Goal: Task Accomplishment & Management: Manage account settings

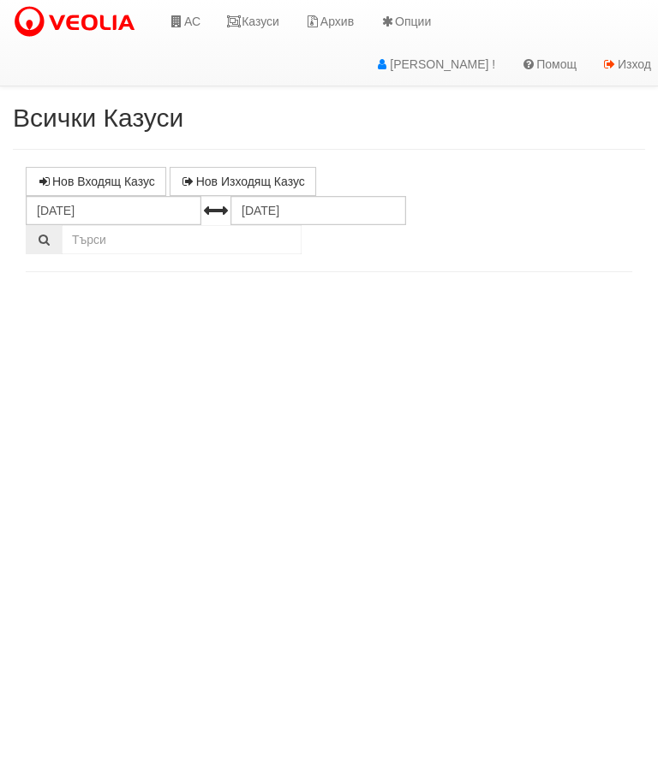
select select "10"
select select "1"
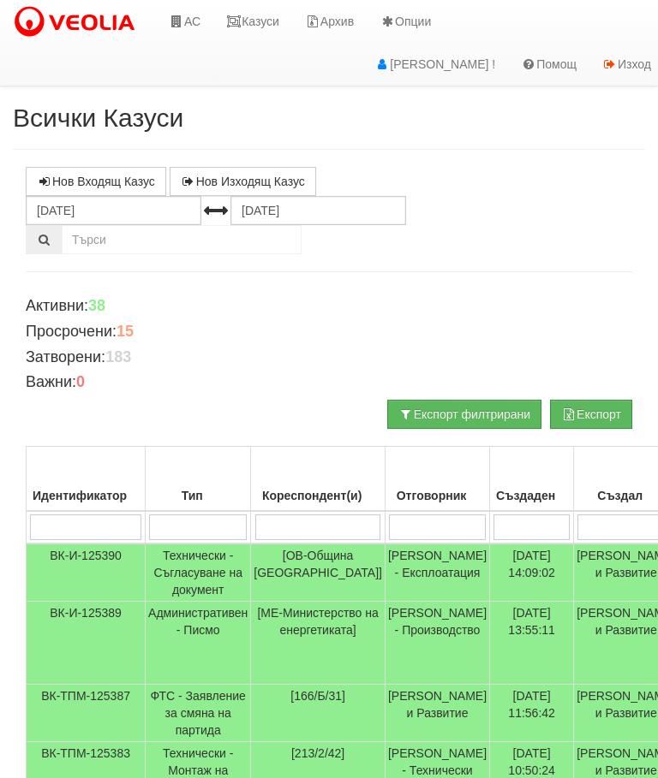
click at [245, 15] on link "Казуси" at bounding box center [252, 21] width 79 height 43
click at [301, 532] on input "search" at bounding box center [318, 528] width 126 height 26
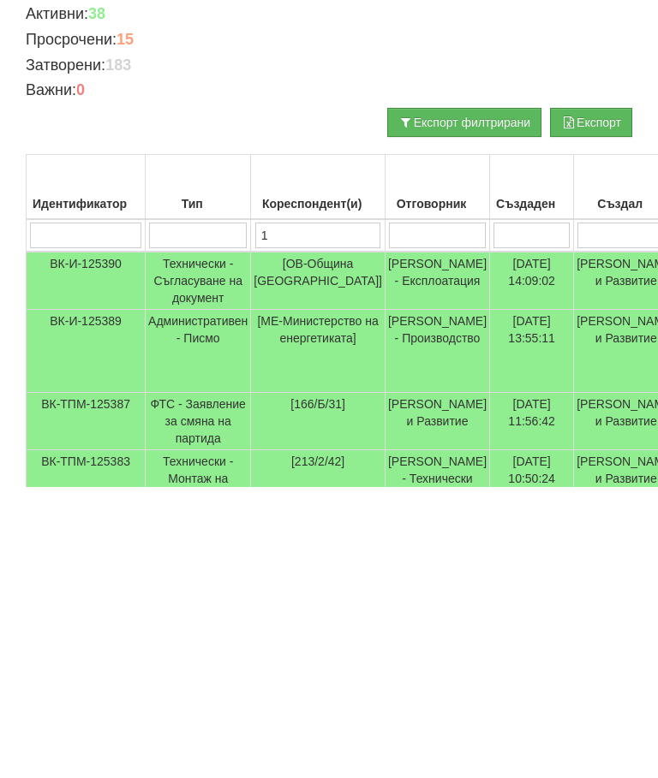
type input "11"
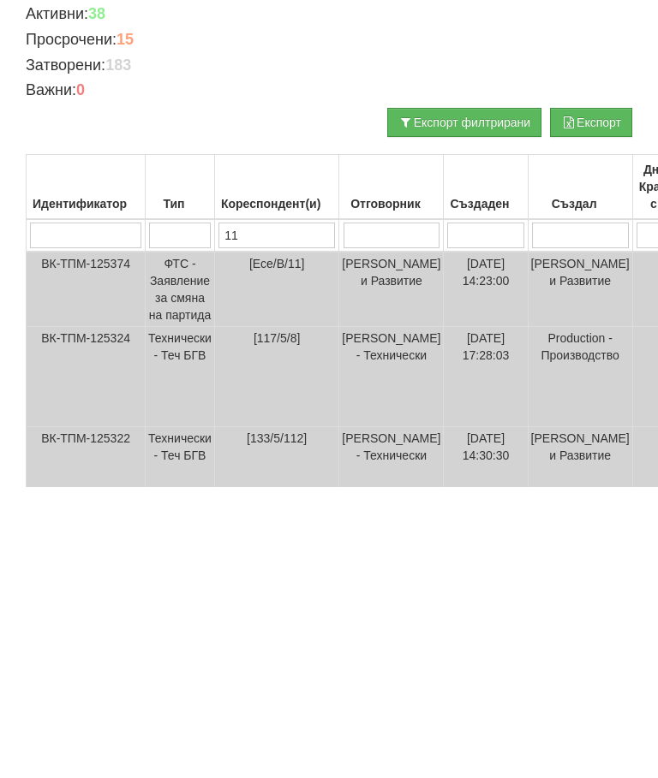
type input "111"
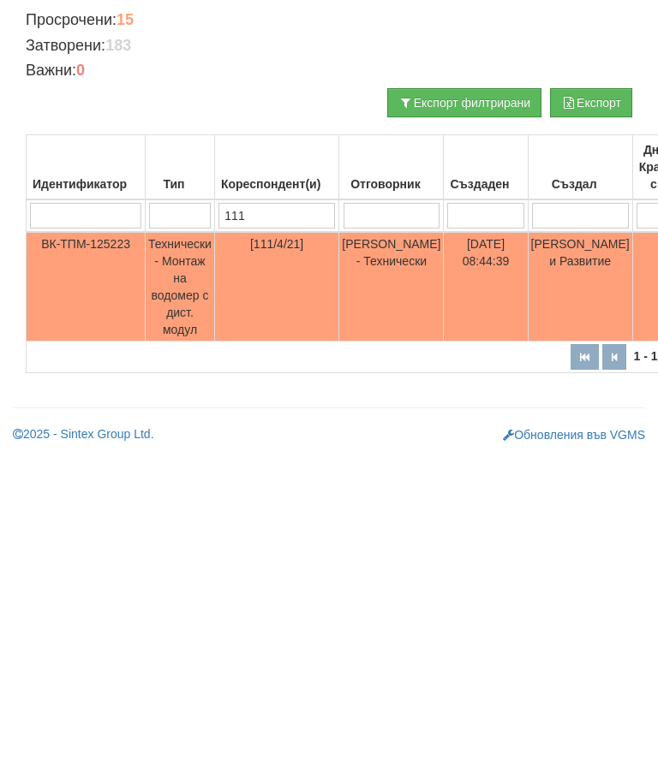
type input "111"
click at [182, 544] on td "Технически - Монтаж на водомер с дист. модул" at bounding box center [180, 599] width 69 height 110
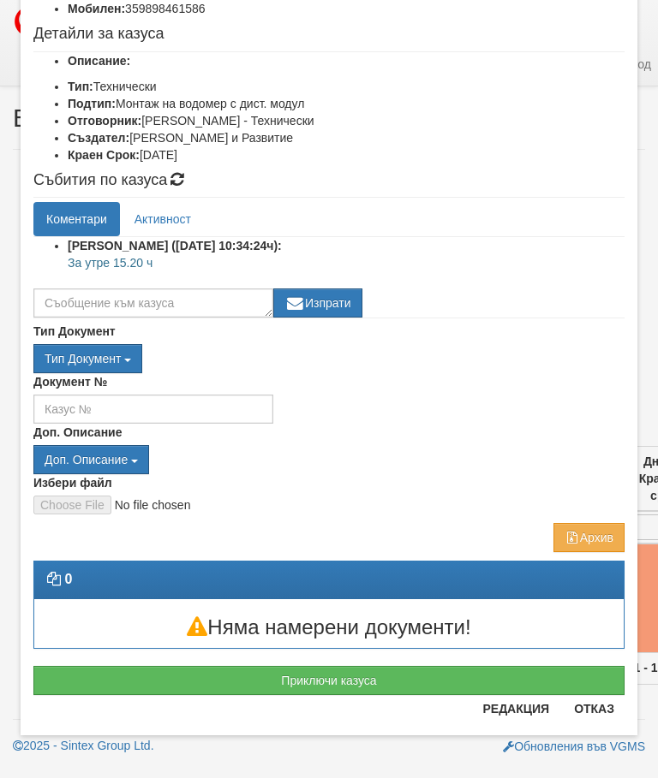
scroll to position [178, 0]
click at [337, 685] on button "Приключи казуса" at bounding box center [328, 680] width 591 height 29
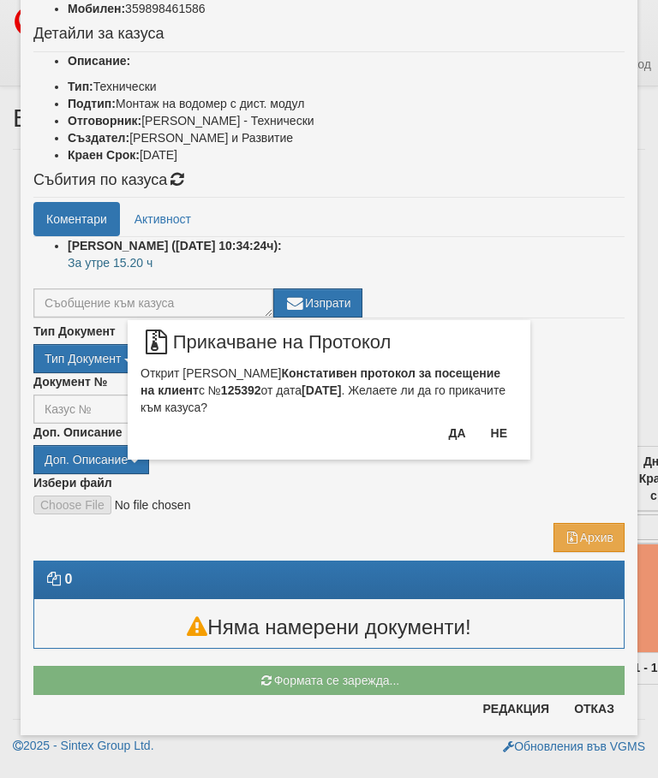
click at [453, 420] on button "Да" at bounding box center [457, 433] width 38 height 27
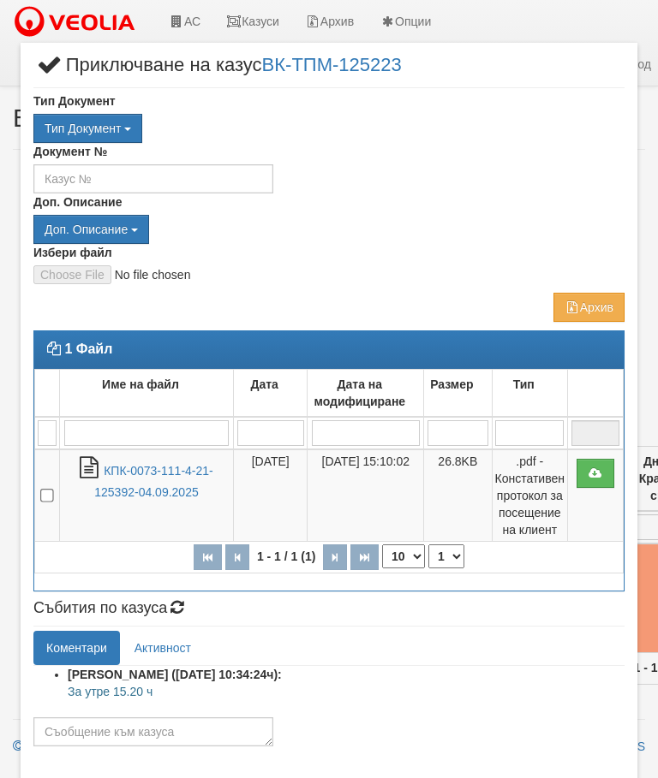
select select "10"
select select "1"
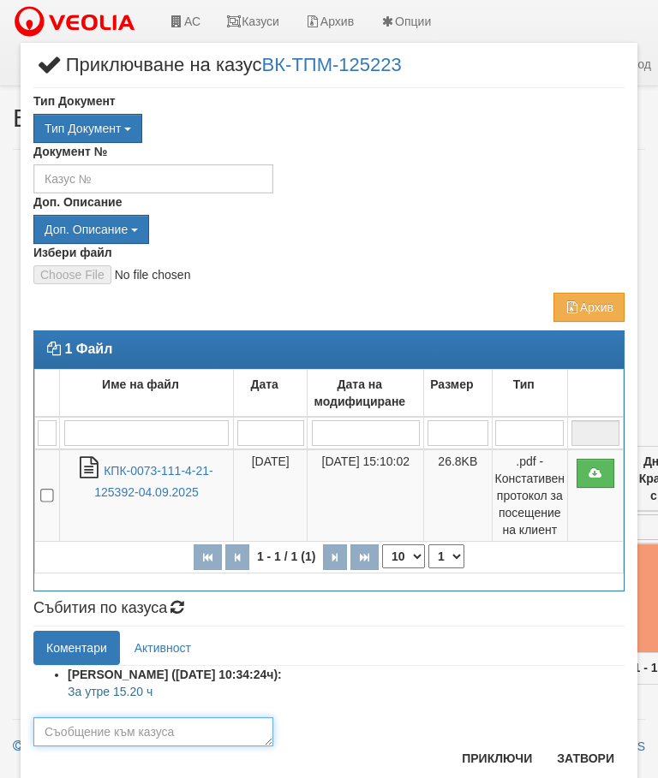
click at [70, 727] on textarea at bounding box center [153, 732] width 240 height 29
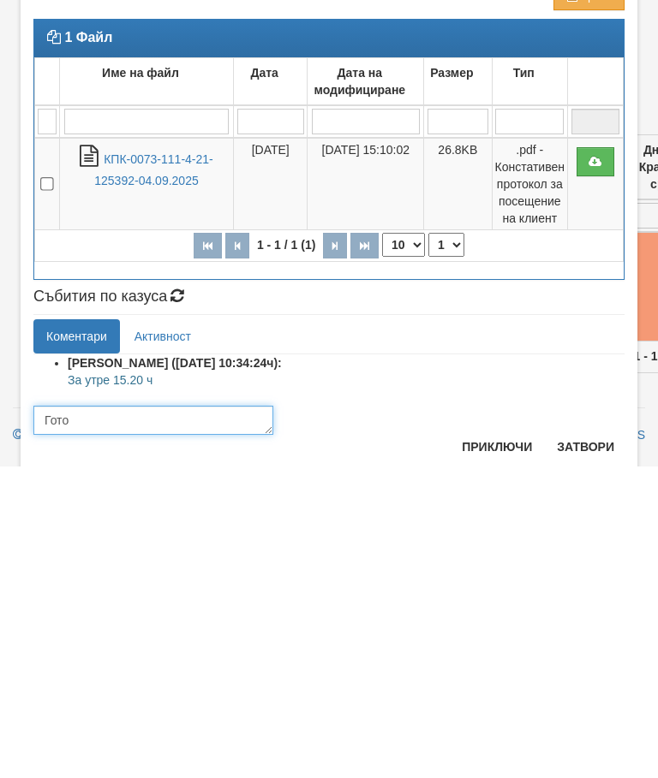
type textarea "Готов"
click at [483, 745] on button "Приключи" at bounding box center [496, 758] width 91 height 27
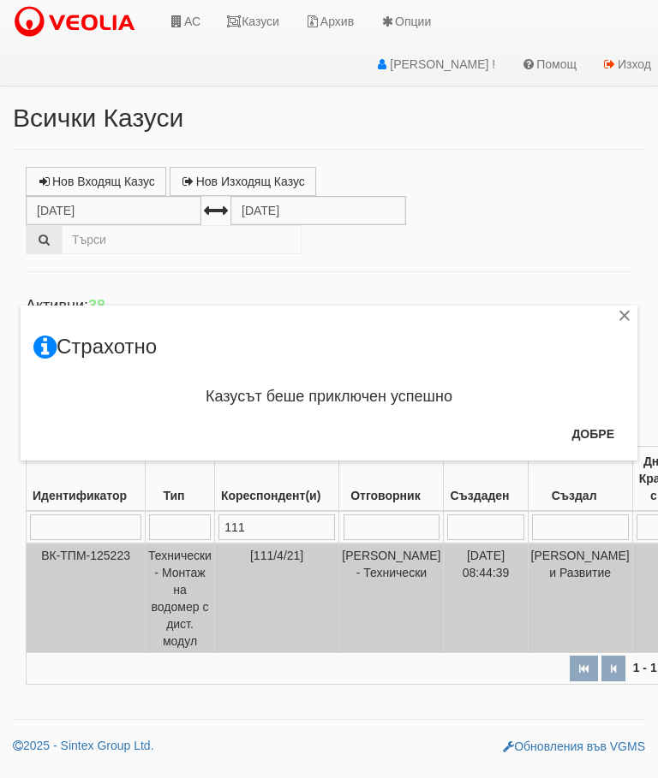
click at [589, 437] on button "Добре" at bounding box center [592, 433] width 63 height 27
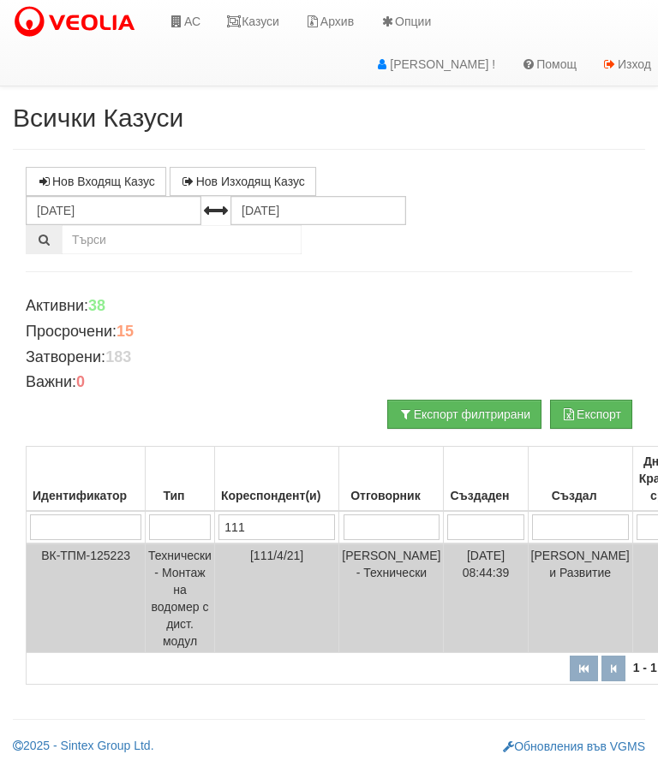
click at [258, 24] on link "Казуси" at bounding box center [252, 21] width 79 height 43
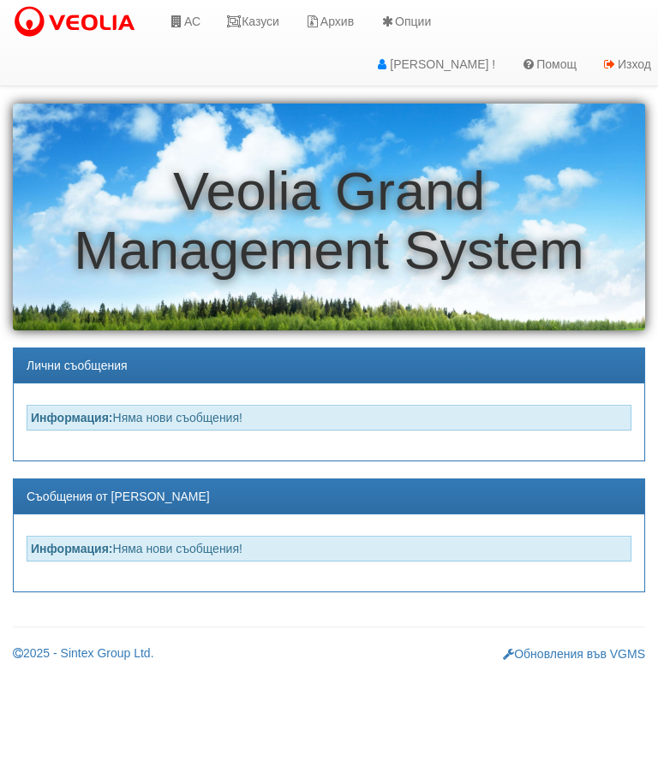
click at [194, 9] on link "АС" at bounding box center [184, 21] width 57 height 43
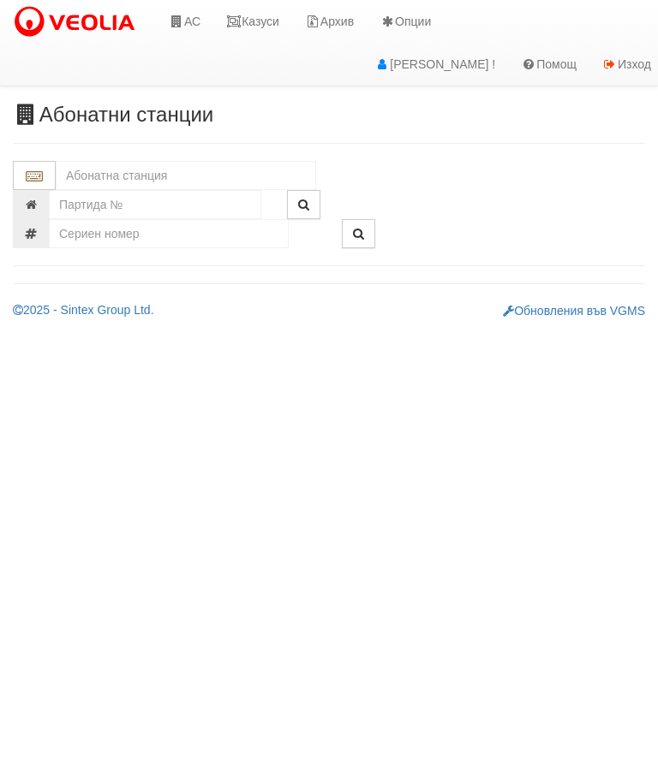
click at [82, 164] on input "text" at bounding box center [186, 175] width 260 height 29
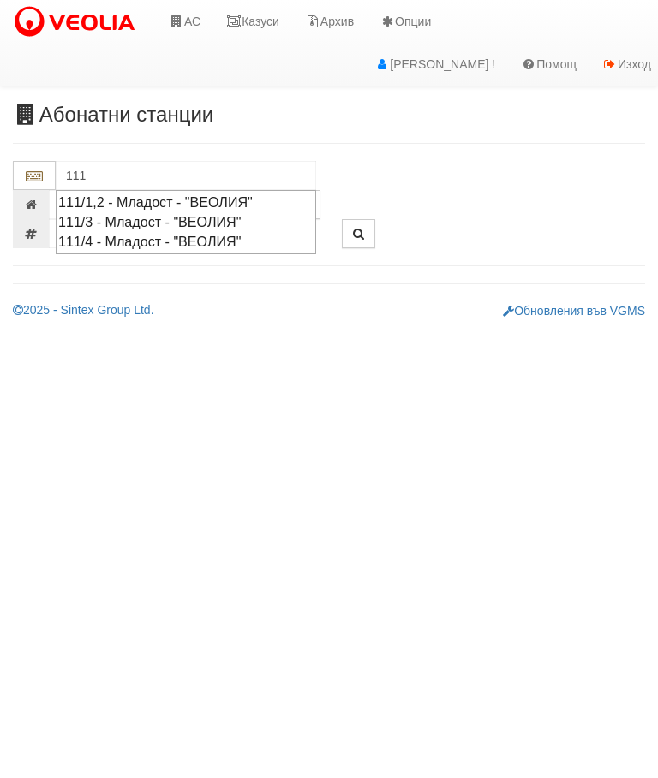
click at [164, 241] on div "111/4 - Младост - "ВЕОЛИЯ"" at bounding box center [185, 242] width 255 height 20
type input "111/4 - Младост - "ВЕОЛИЯ""
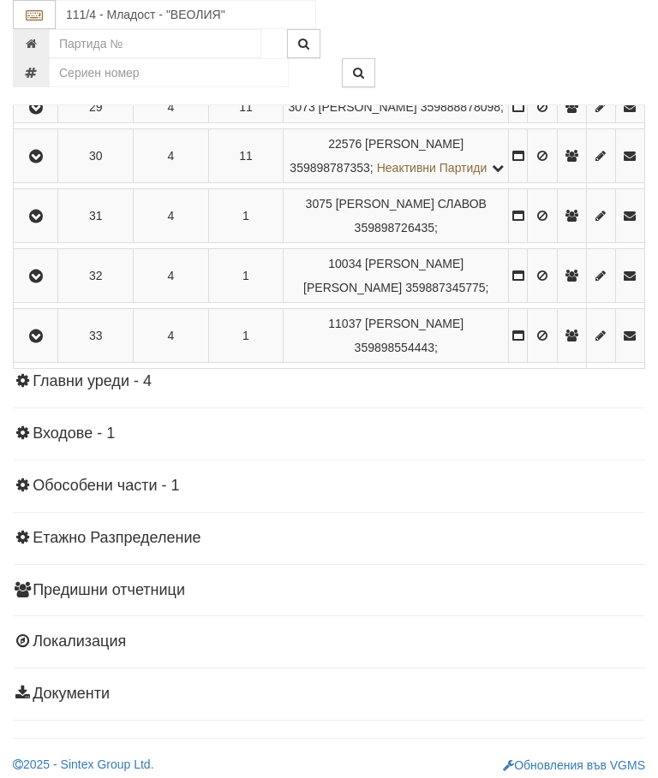
scroll to position [1838, 0]
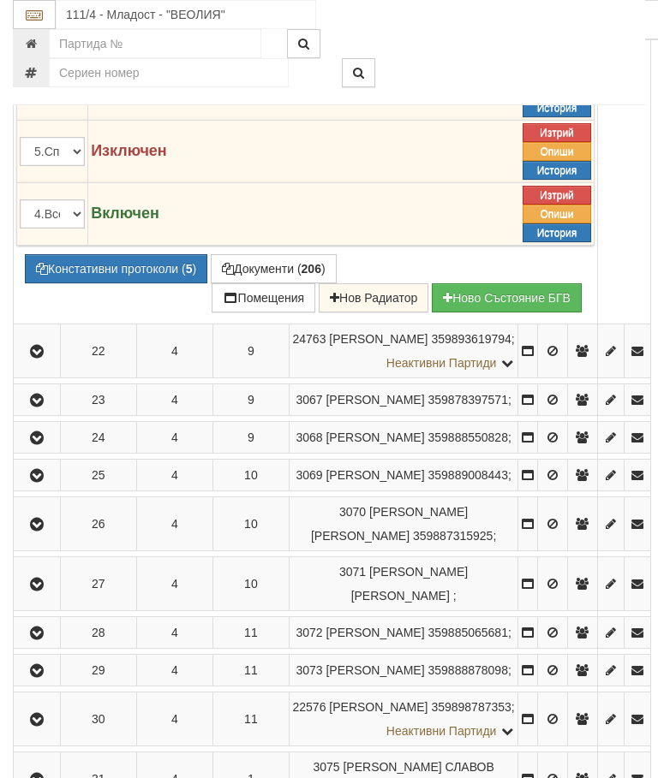
click at [0, 0] on button "Редакция / Протокол" at bounding box center [0, 0] width 0 height 0
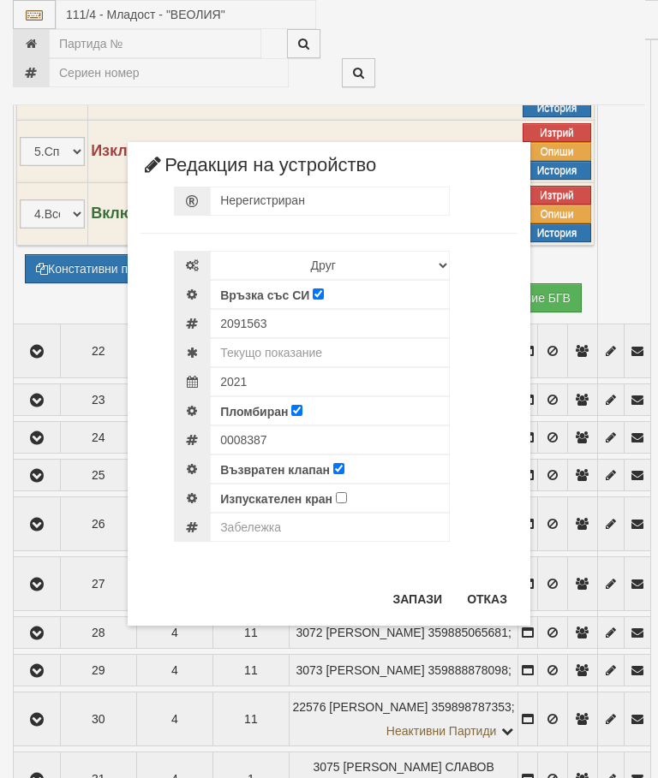
click at [488, 594] on button "Отказ" at bounding box center [486, 599] width 61 height 27
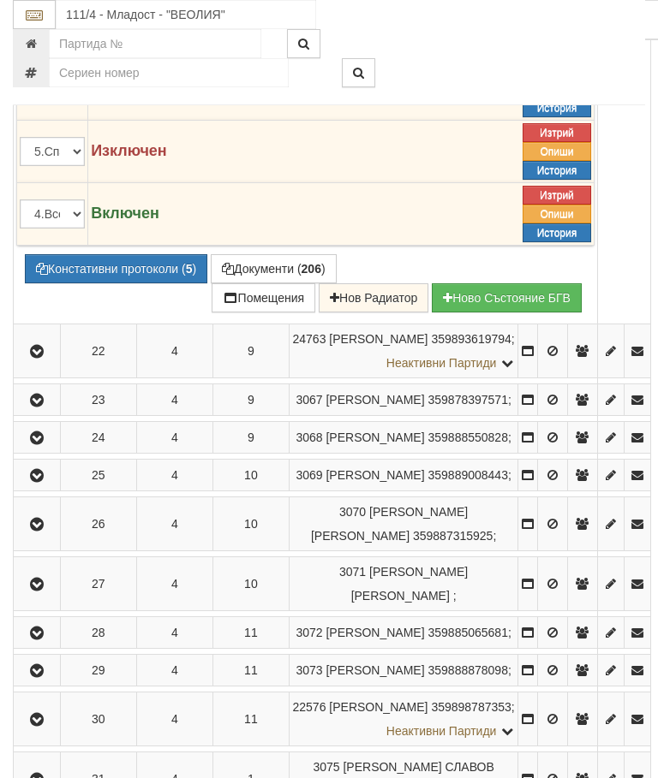
click at [111, 283] on button "Констативни протоколи ( 5 )" at bounding box center [116, 268] width 182 height 29
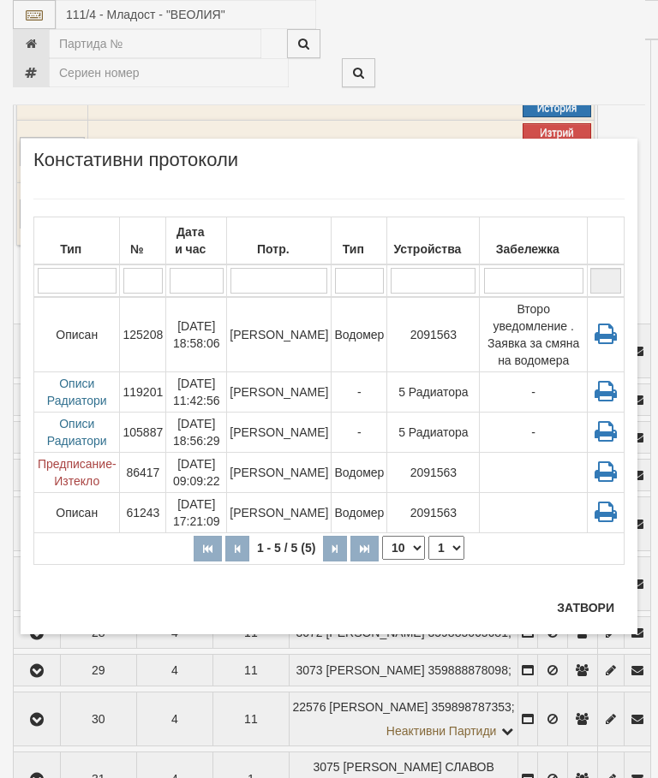
click at [580, 603] on button "Затвори" at bounding box center [585, 607] width 78 height 27
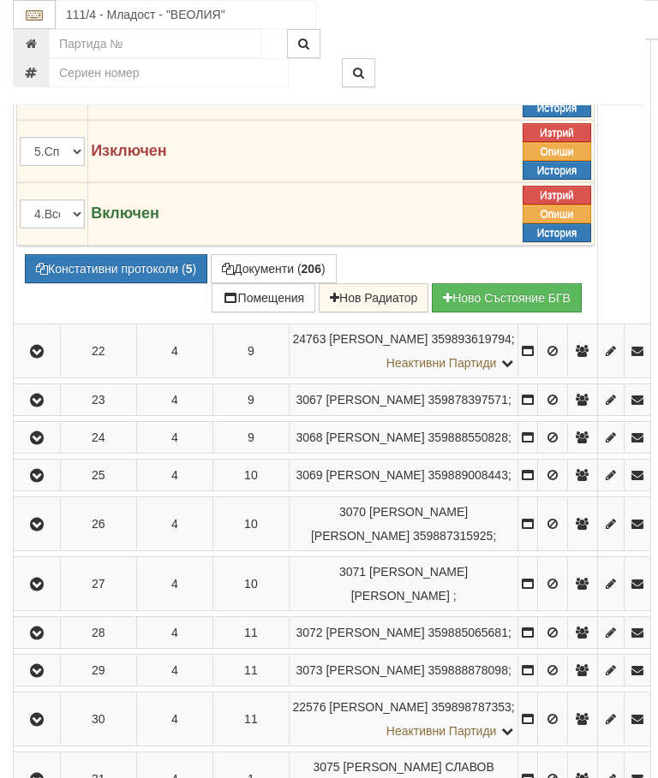
click at [0, 0] on button "Подмяна" at bounding box center [0, 0] width 0 height 0
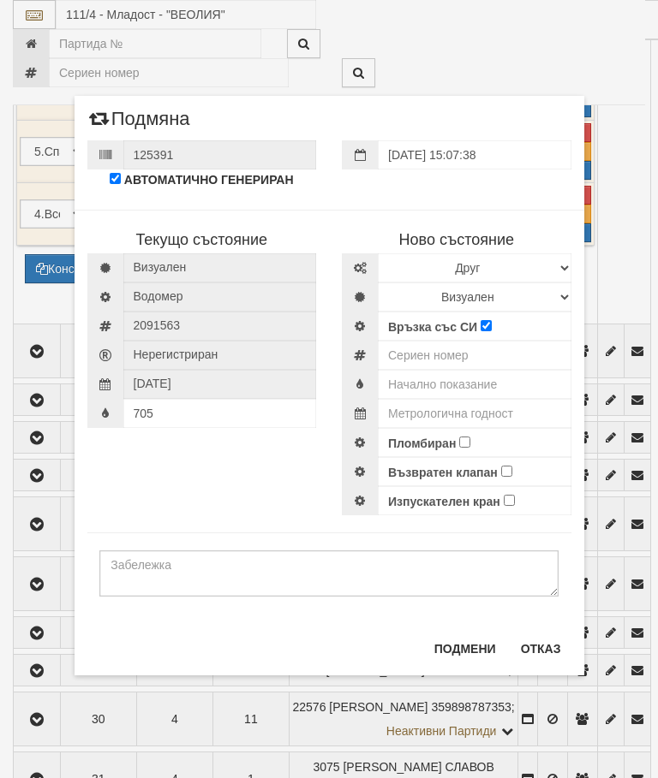
click at [253, 461] on div "Текущо състояние Визуален Водомер 2091563" at bounding box center [329, 354] width 510 height 323
click at [402, 267] on select "Избери Марка и модел Апатор Повогаз Друг Кундис Радио Сименс Визуален Сименс Ра…" at bounding box center [475, 267] width 194 height 29
select select "ed08aeea-bb71-eb11-810c-b7de96689bdf"
click at [434, 289] on select "Визуален Дистанционен Изолирана линия БГВ Няма Oтклонение БГВ Няма Щранг БГВ" at bounding box center [475, 297] width 194 height 29
click at [425, 287] on select "Визуален Дистанционен Изолирана линия БГВ Няма Oтклонение БГВ Няма Щранг БГВ" at bounding box center [475, 297] width 194 height 29
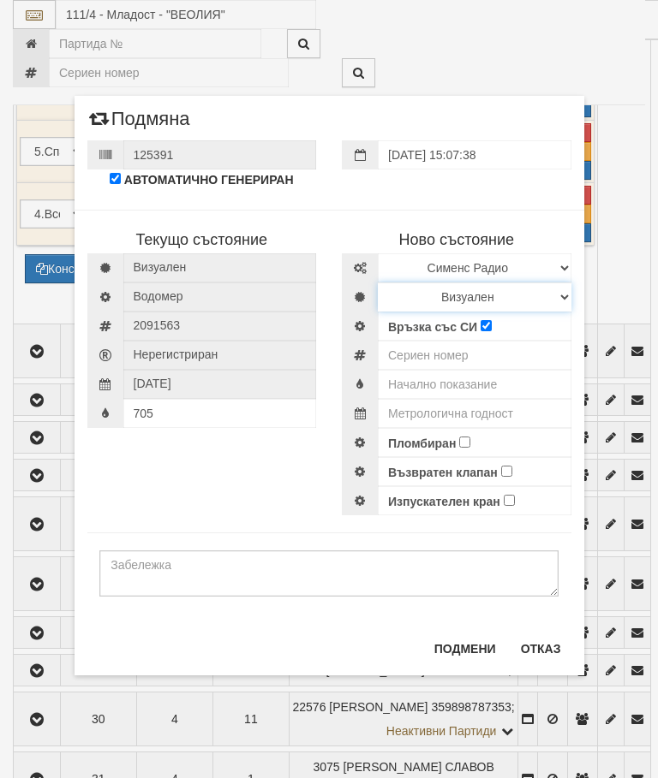
select select "2"
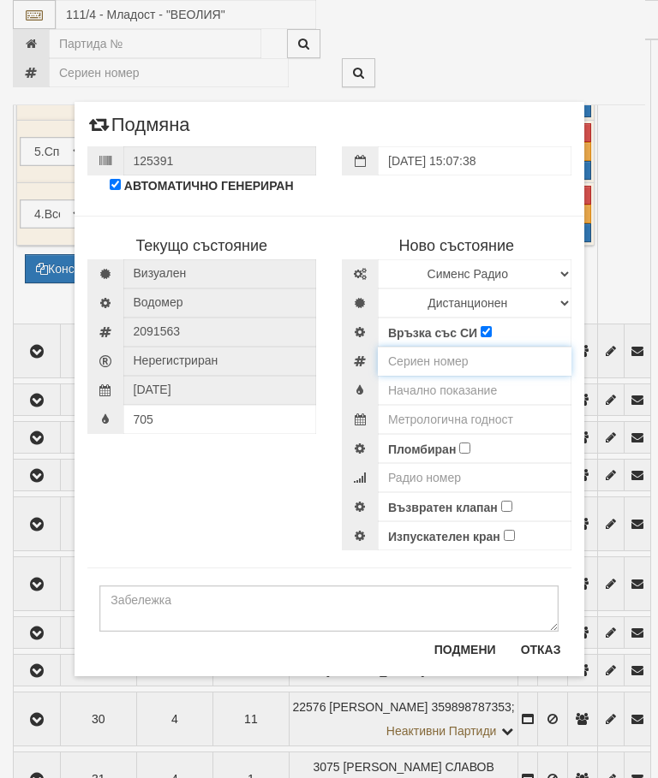
click at [430, 361] on input "number" at bounding box center [475, 361] width 194 height 29
type input "52951815"
click at [480, 396] on input "text" at bounding box center [475, 390] width 194 height 29
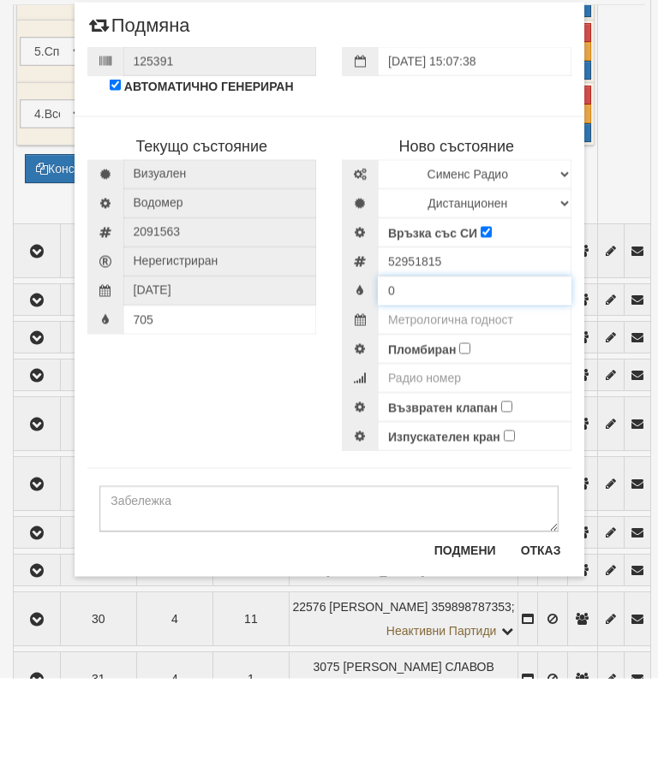
type input "0"
click at [492, 405] on input "text" at bounding box center [475, 419] width 194 height 29
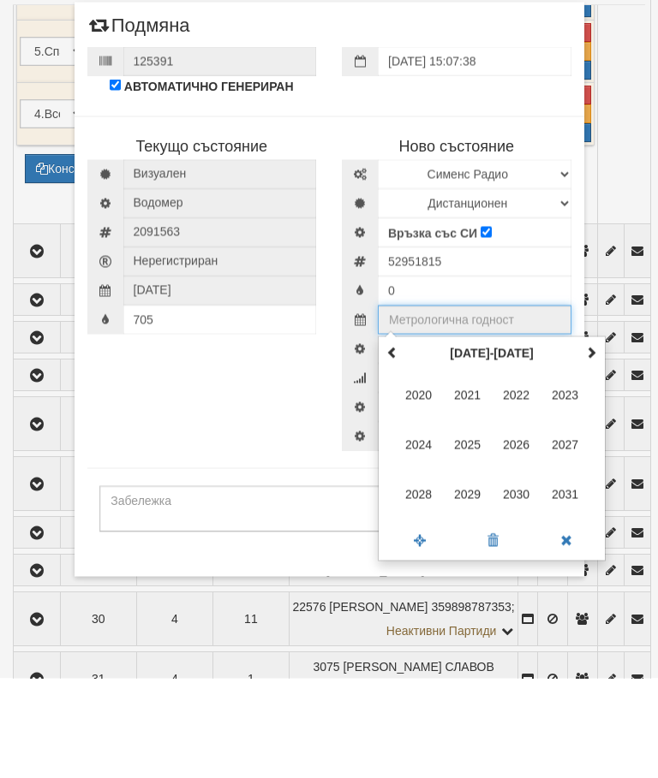
click at [597, 440] on th at bounding box center [591, 453] width 21 height 26
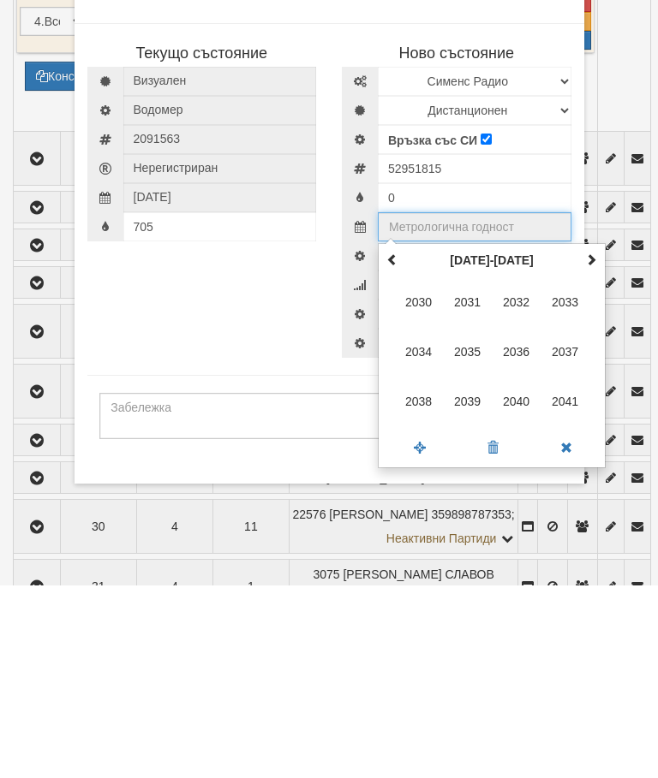
click at [469, 521] on span "2035" at bounding box center [467, 544] width 46 height 46
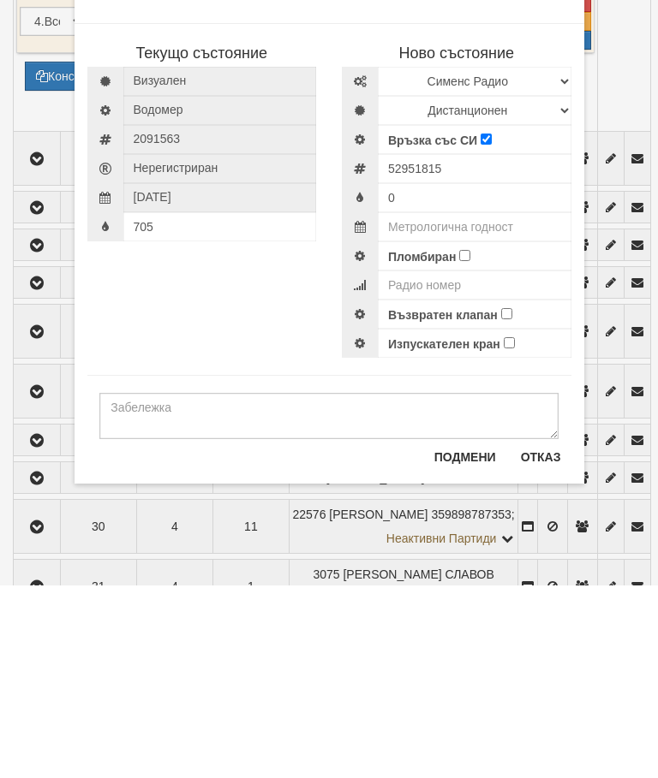
type input "2035"
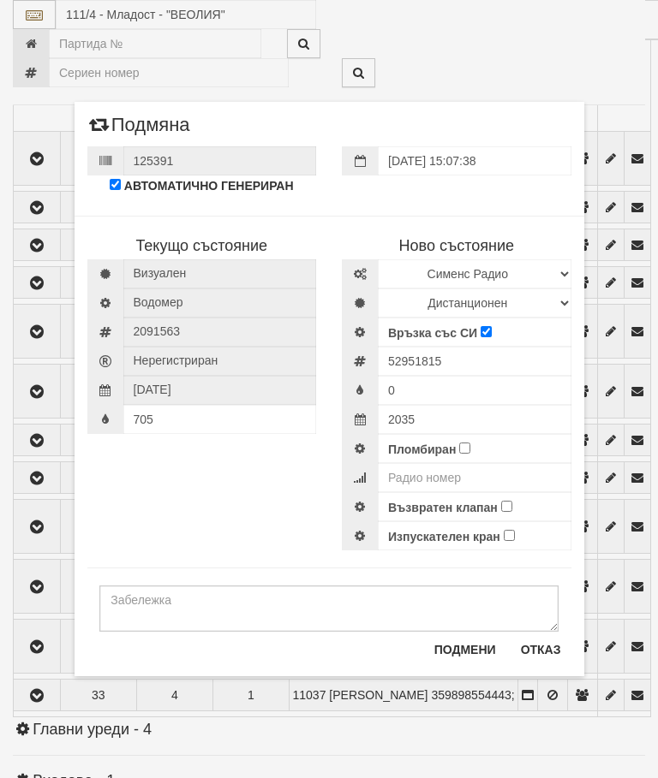
click at [466, 450] on input "Пломбиран" at bounding box center [464, 448] width 11 height 11
checkbox input "true"
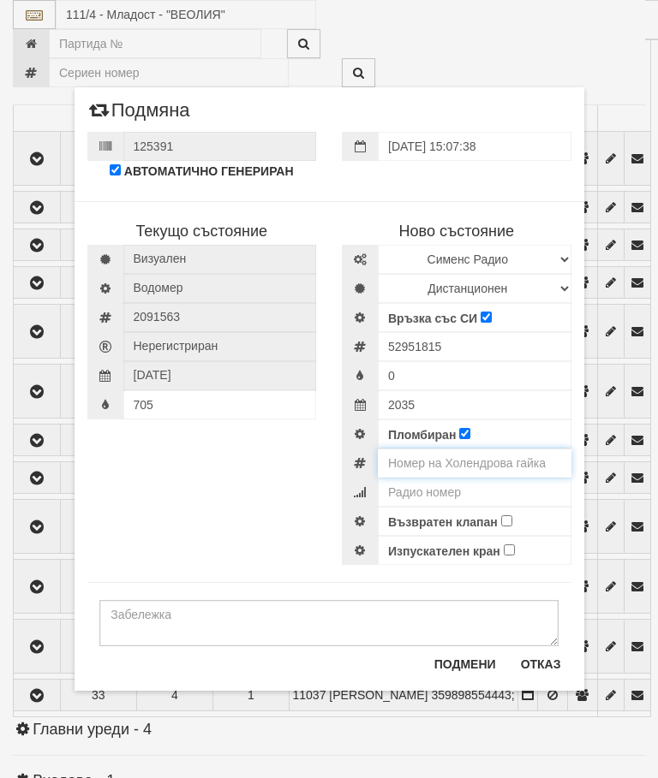
click at [474, 461] on input "number" at bounding box center [475, 463] width 194 height 29
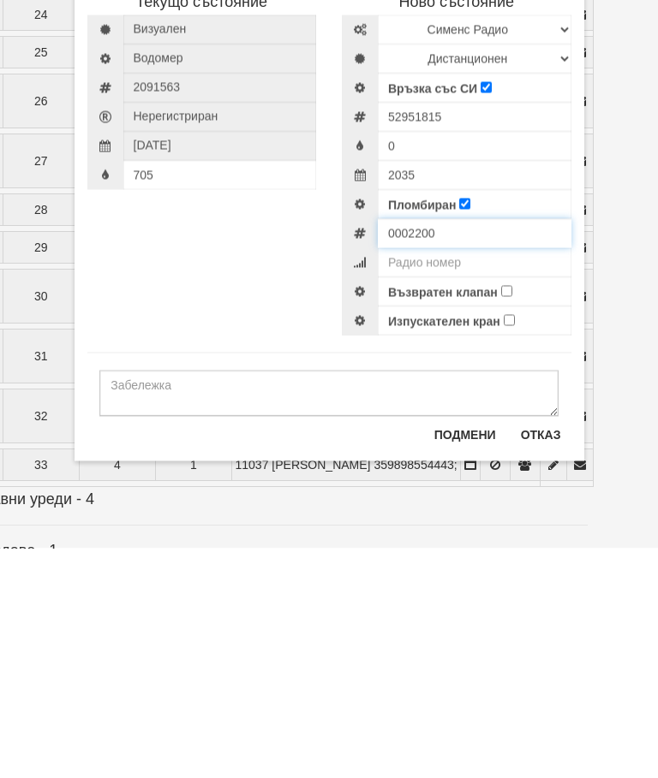
type input "0002200"
click at [162, 390] on input "705" at bounding box center [220, 404] width 194 height 29
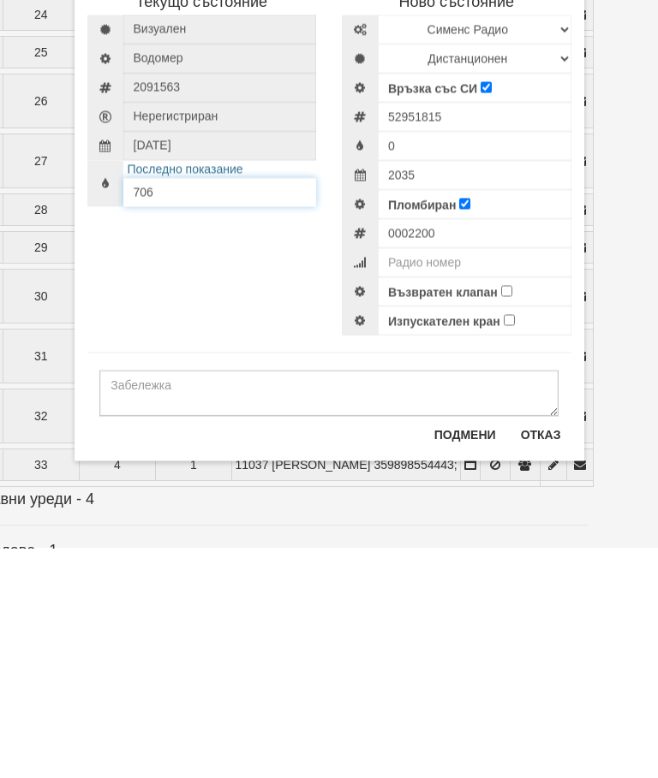
type input "706"
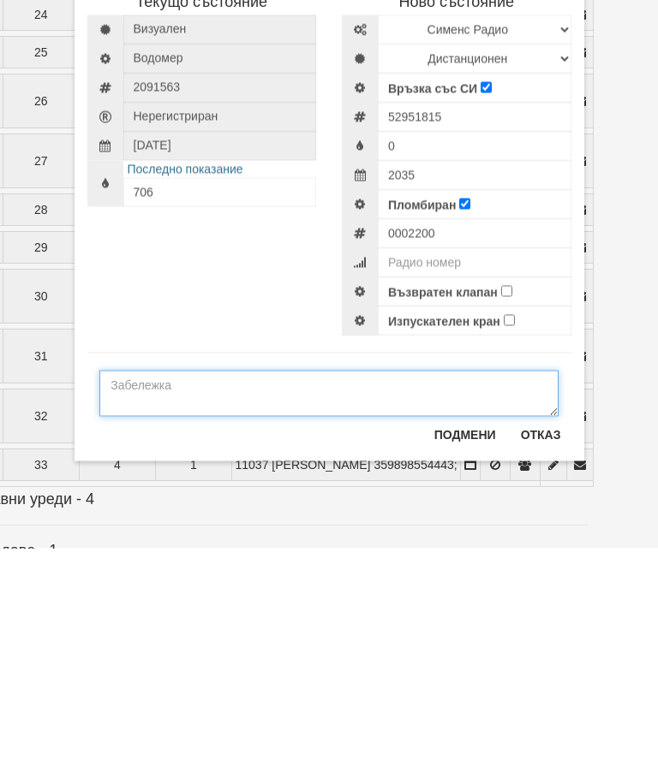
click at [129, 600] on textarea at bounding box center [328, 623] width 459 height 46
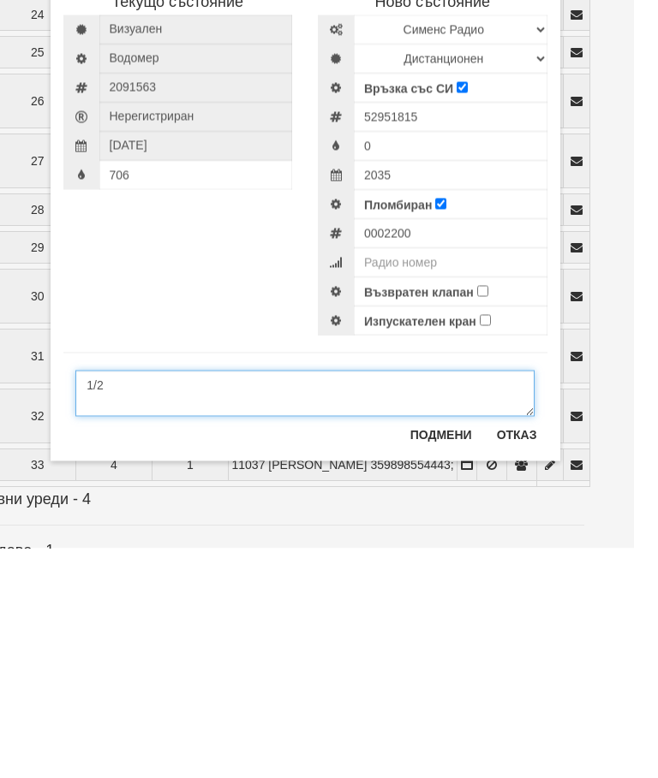
scroll to position [2030, 36]
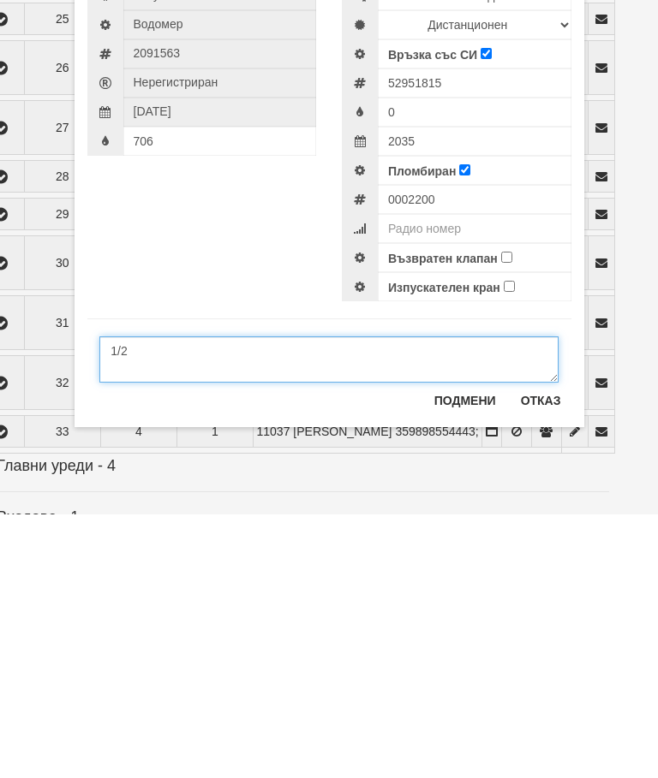
click at [372, 600] on textarea "1/2" at bounding box center [328, 623] width 459 height 46
type textarea "1/2"
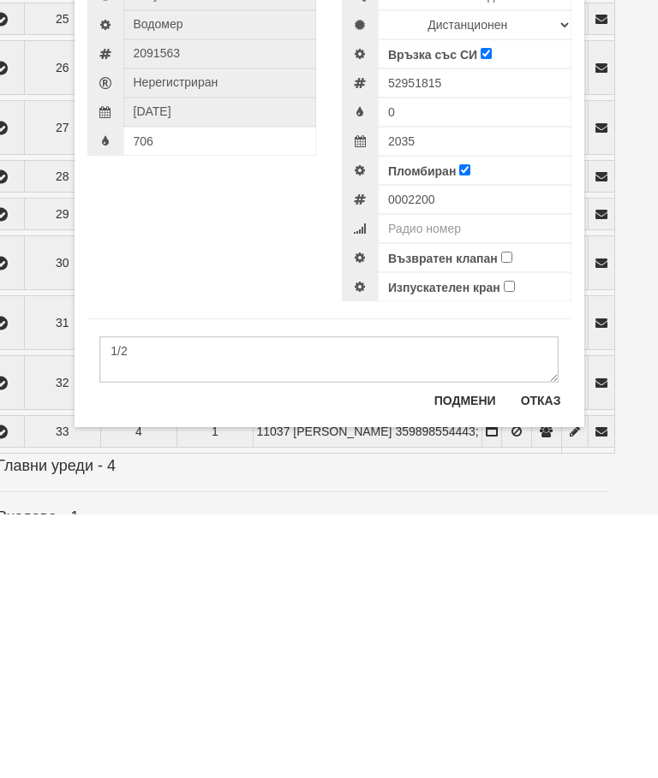
click at [513, 507] on div "Възвратен клапан" at bounding box center [475, 521] width 194 height 29
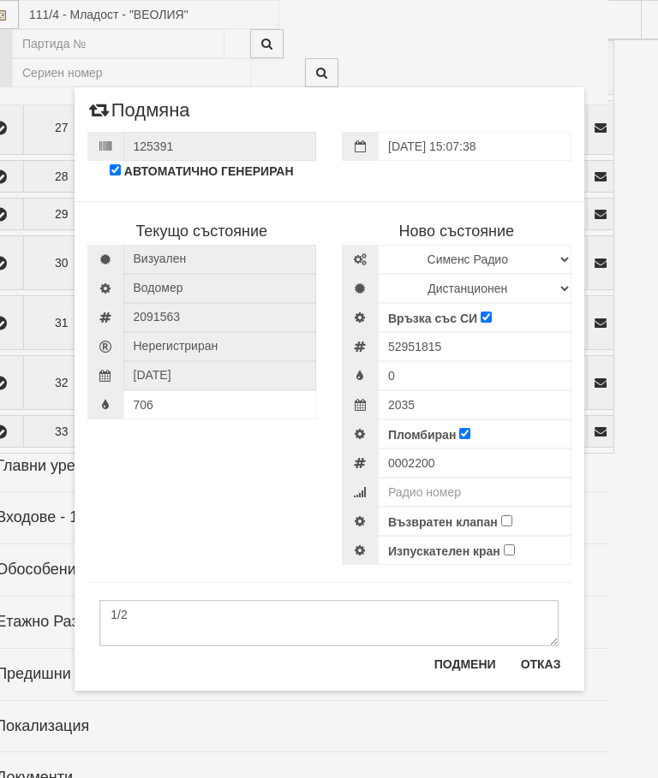
click at [511, 517] on input "Възвратен клапан" at bounding box center [506, 520] width 11 height 11
checkbox input "true"
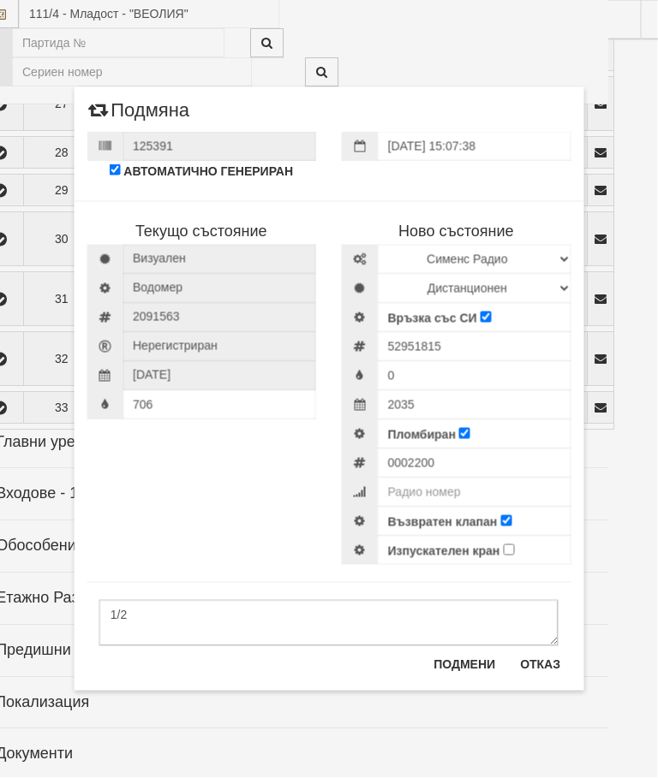
scroll to position [2316, 37]
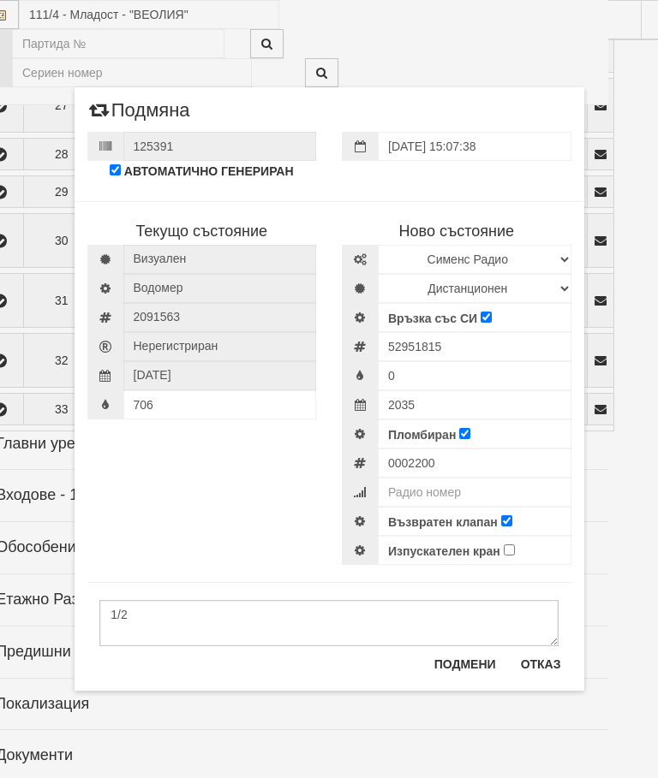
click at [466, 670] on button "Подмени" at bounding box center [465, 664] width 82 height 27
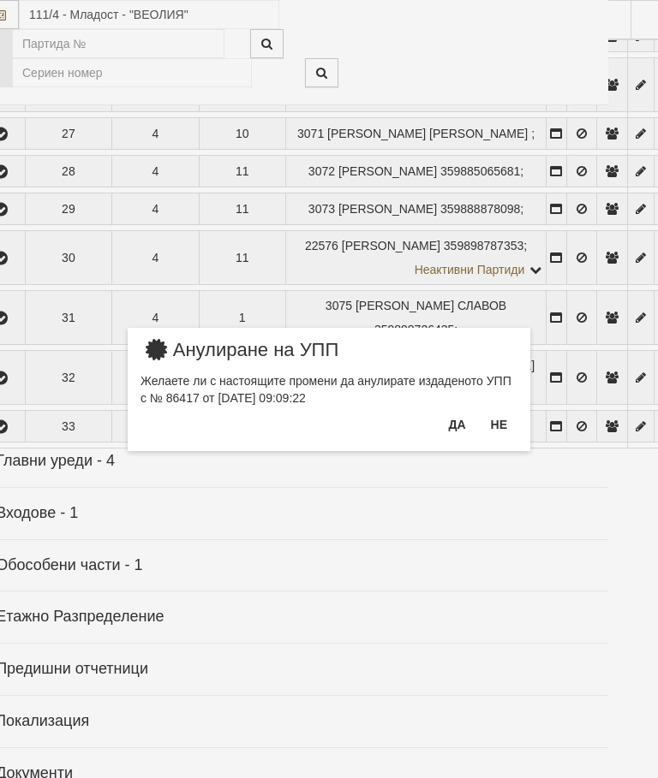
click at [459, 418] on button "Да" at bounding box center [457, 424] width 38 height 27
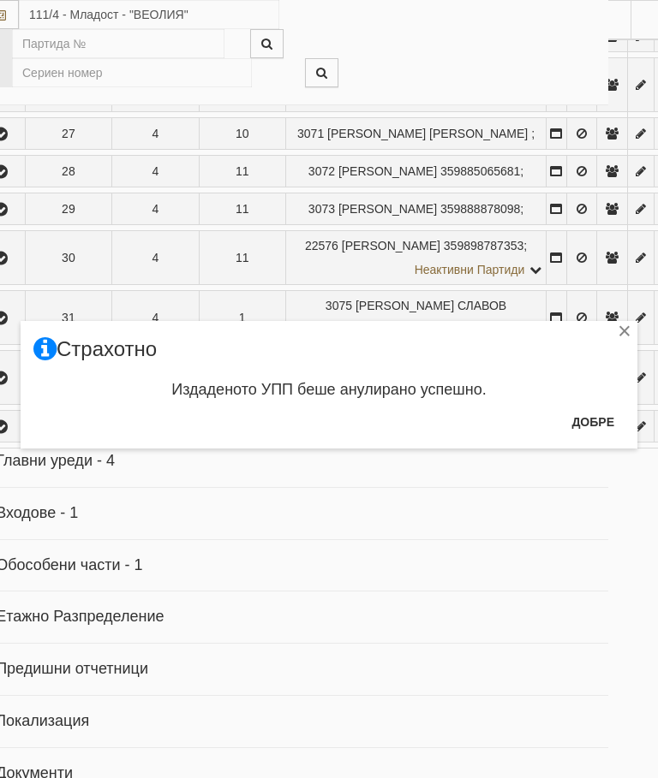
click at [593, 417] on button "Добре" at bounding box center [592, 421] width 63 height 27
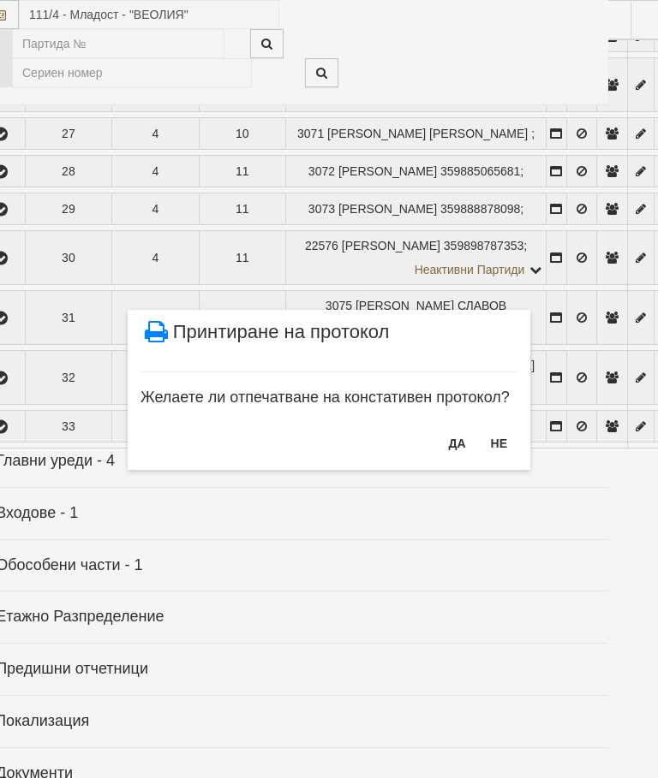
click at [461, 443] on button "ДА" at bounding box center [457, 443] width 38 height 27
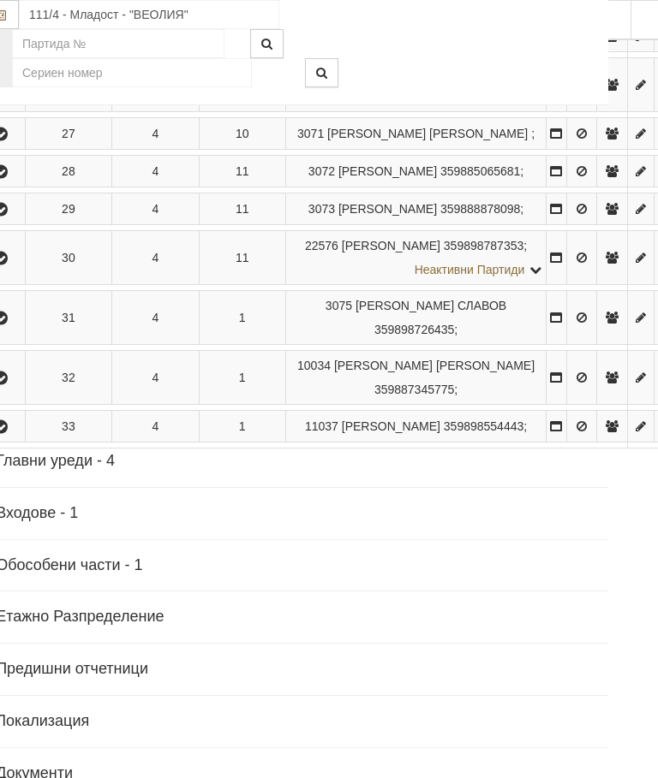
scroll to position [2381, 37]
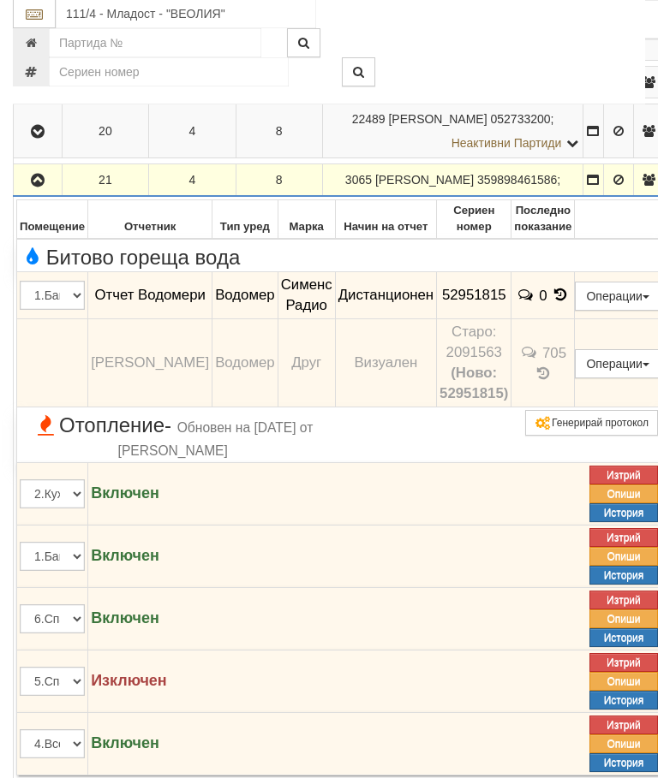
click at [48, 188] on icon "button" at bounding box center [37, 182] width 21 height 12
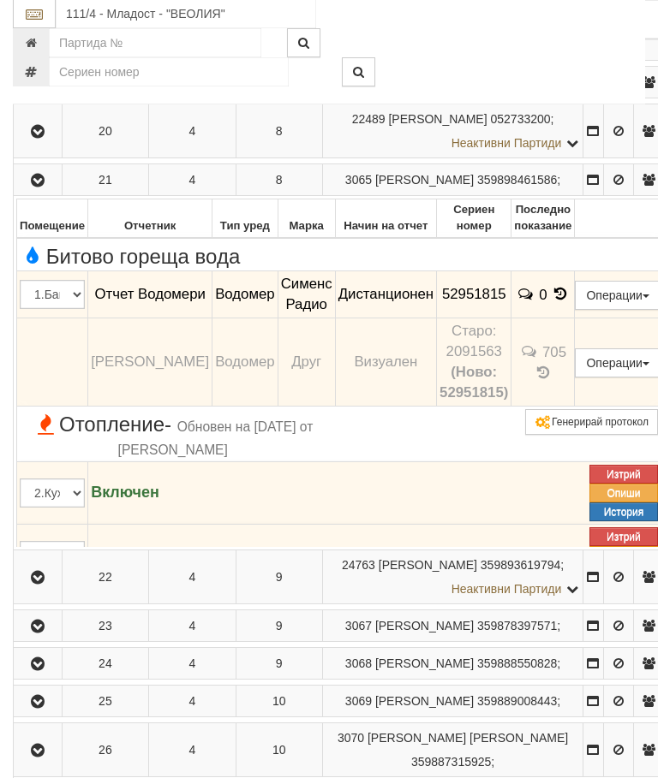
scroll to position [1347, 0]
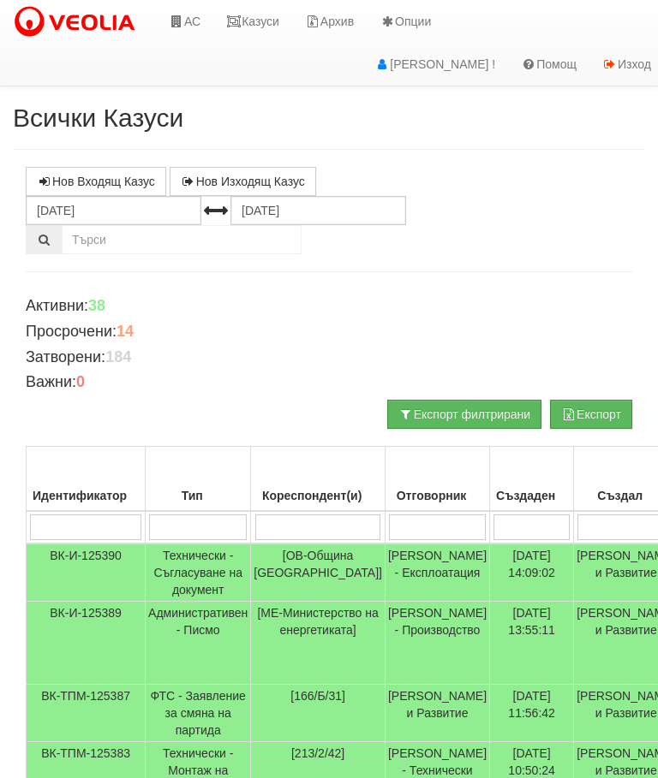
click at [259, 22] on link "Казуси" at bounding box center [252, 21] width 79 height 43
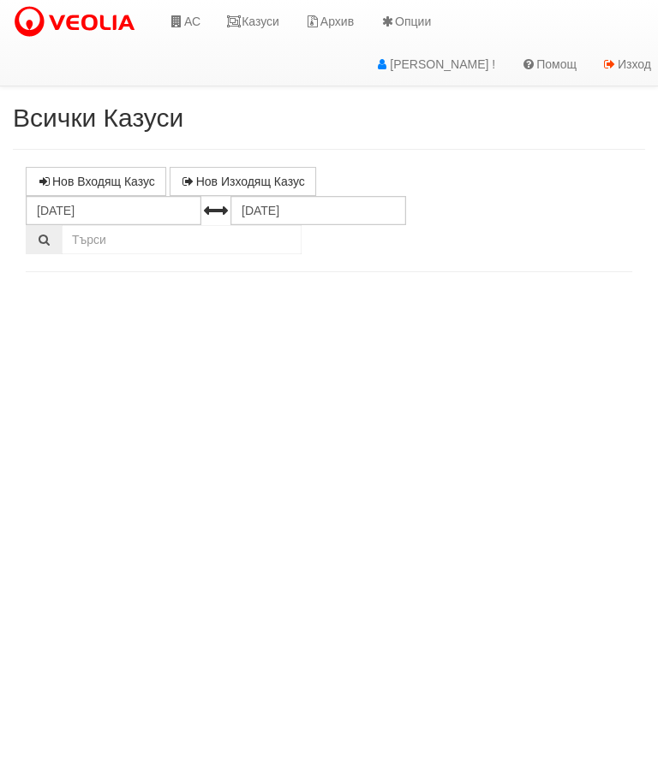
select select "10"
select select "1"
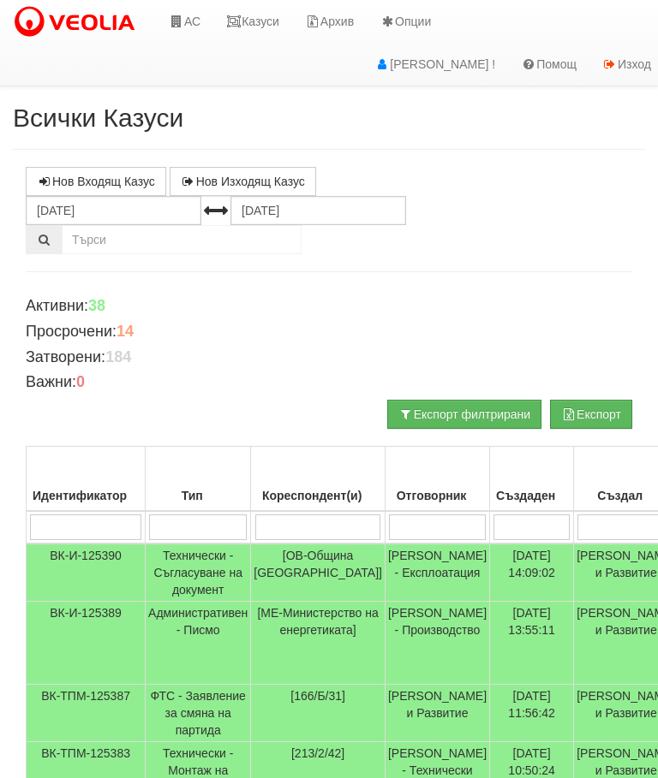
click at [255, 21] on link "Казуси" at bounding box center [252, 21] width 79 height 43
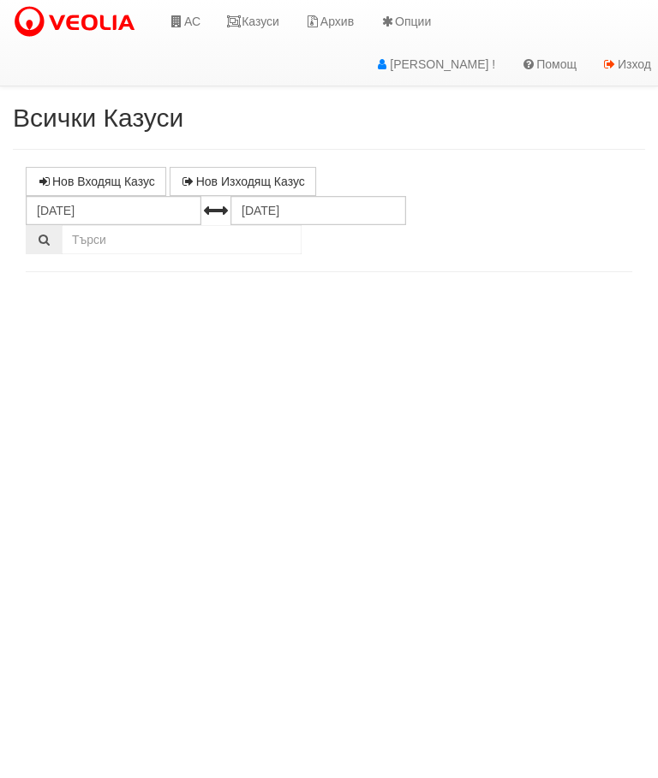
select select "10"
select select "1"
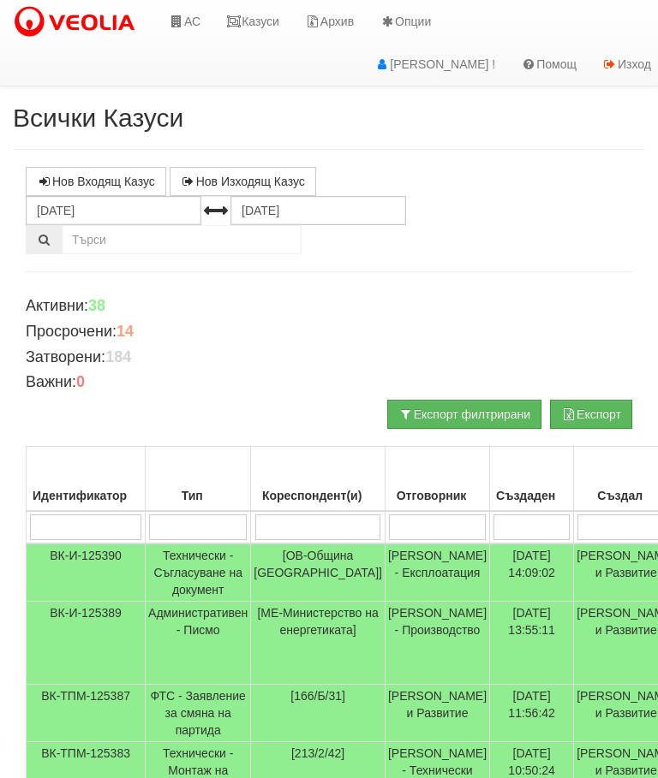
click at [408, 527] on input "search" at bounding box center [437, 528] width 97 height 26
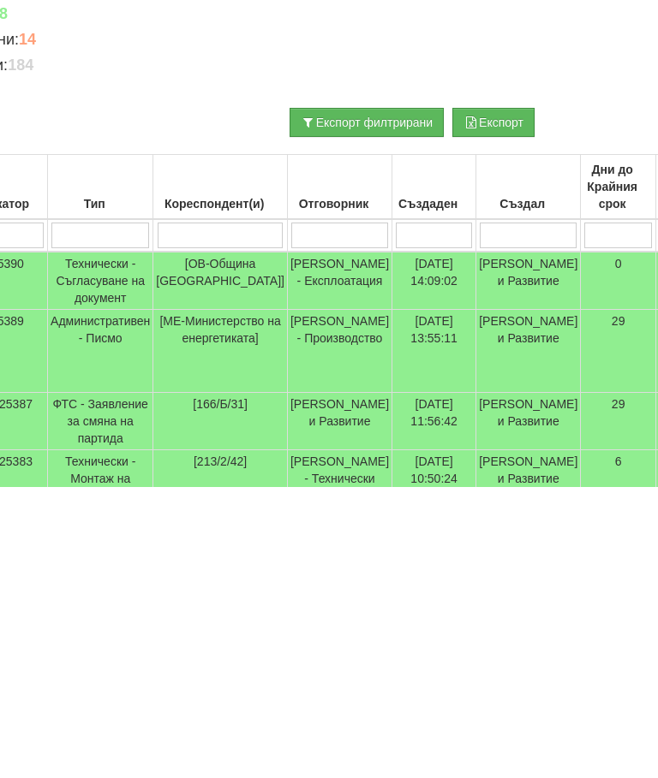
type input "С"
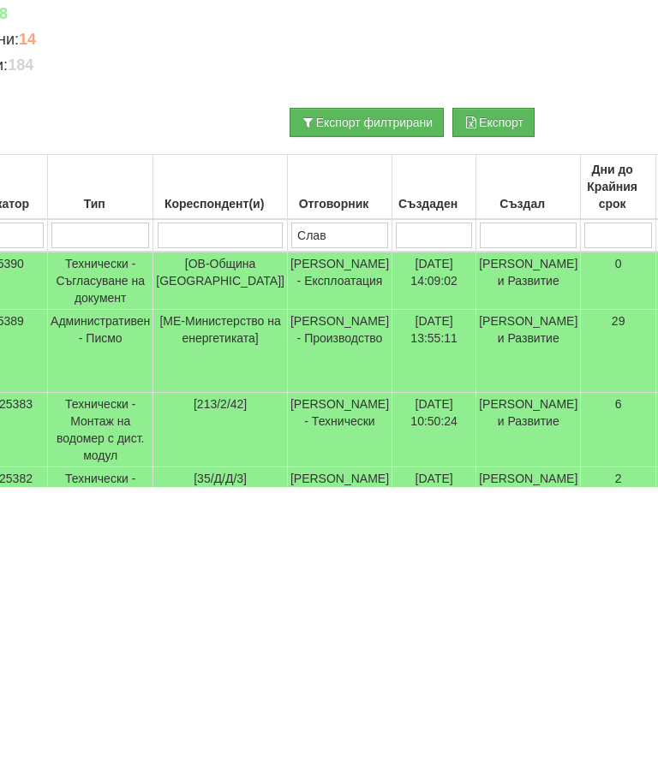
type input "Слави"
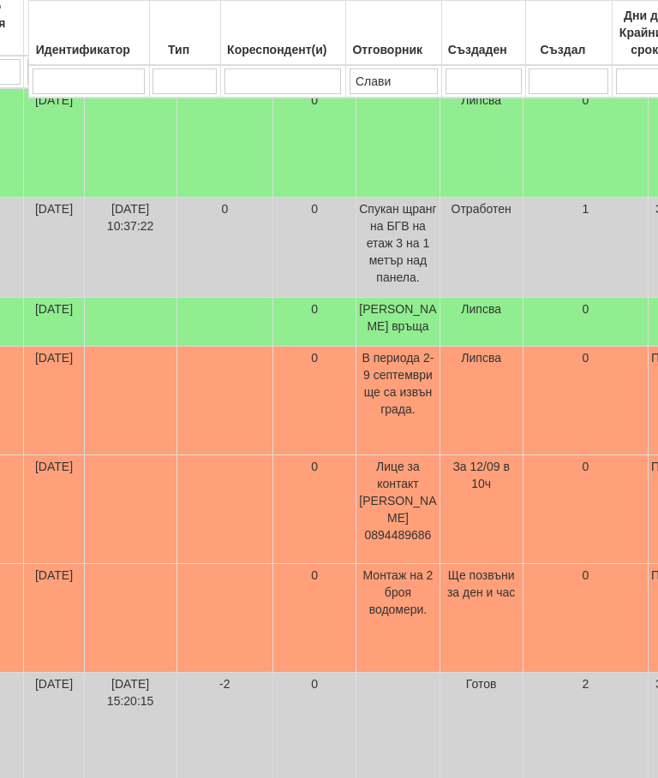
scroll to position [456, 0]
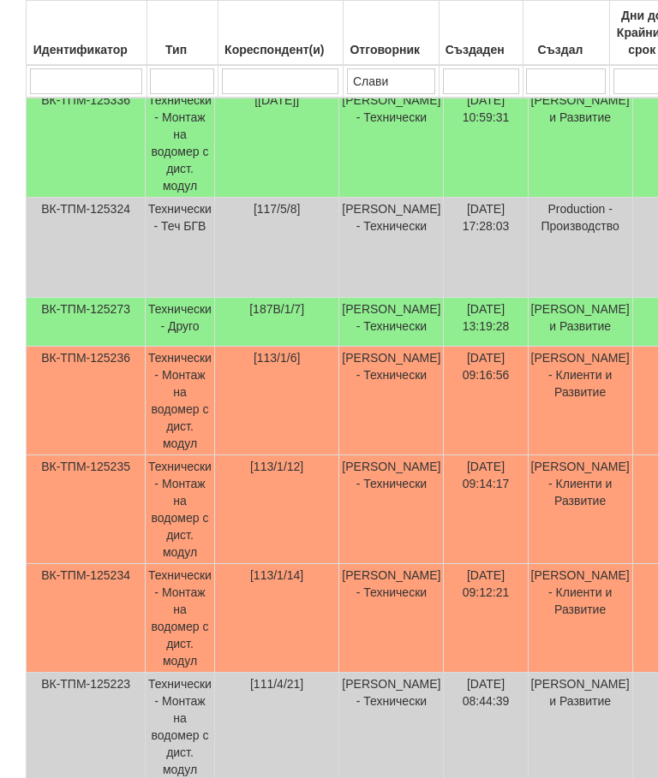
type input "Слави"
click at [169, 319] on td "Технически - Друго" at bounding box center [180, 322] width 69 height 49
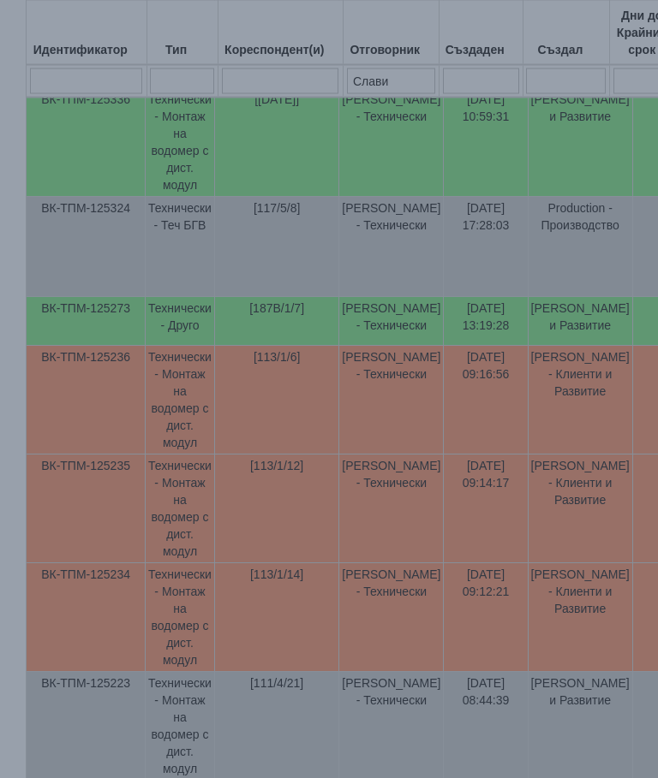
scroll to position [456, 0]
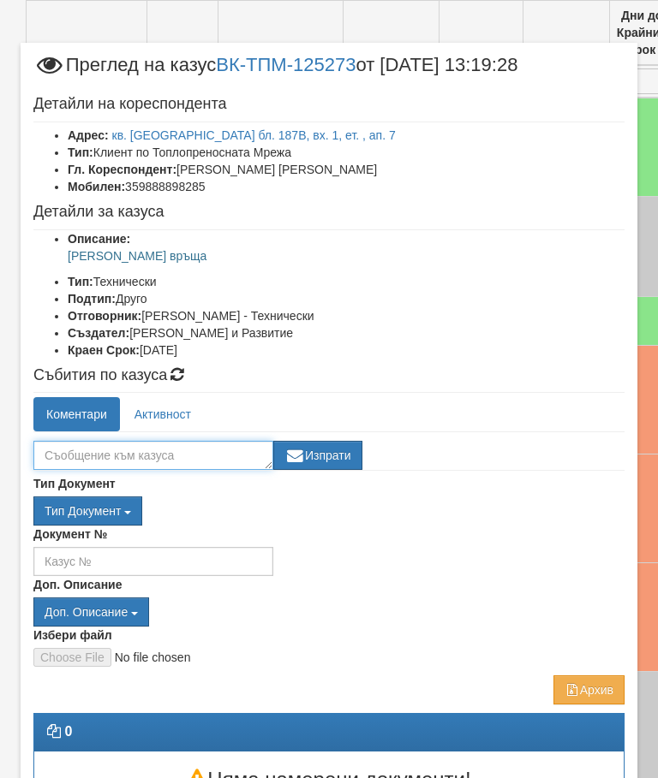
click at [88, 453] on textarea at bounding box center [153, 455] width 240 height 29
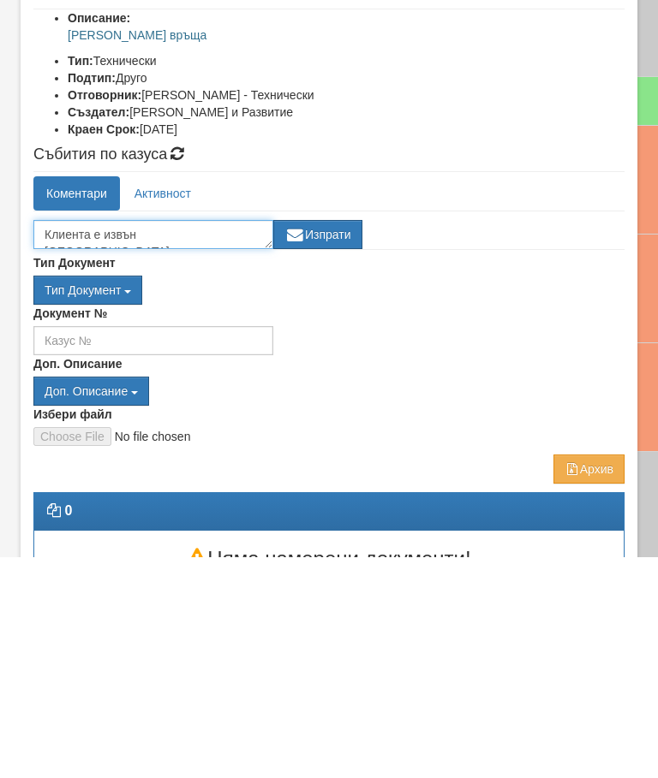
scroll to position [12, 0]
type textarea "Клиента е извън [GEOGRAPHIC_DATA] ще по звънни за ден час."
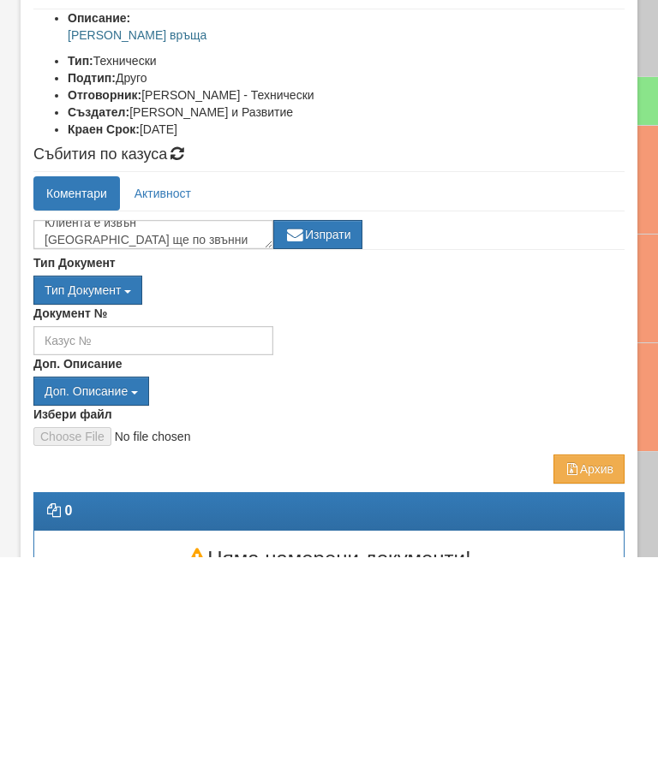
click at [336, 441] on button "Изпрати" at bounding box center [317, 455] width 89 height 29
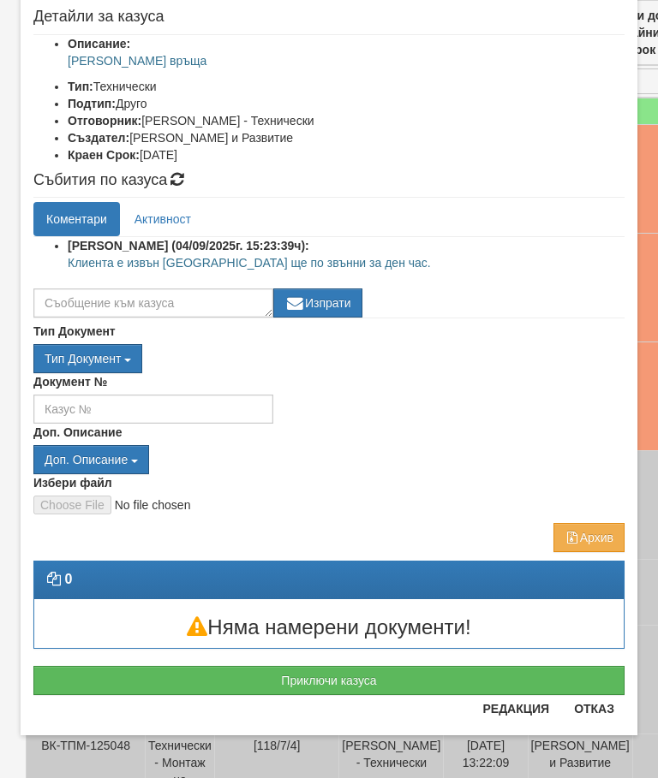
scroll to position [195, 0]
click at [612, 716] on button "Отказ" at bounding box center [593, 708] width 61 height 27
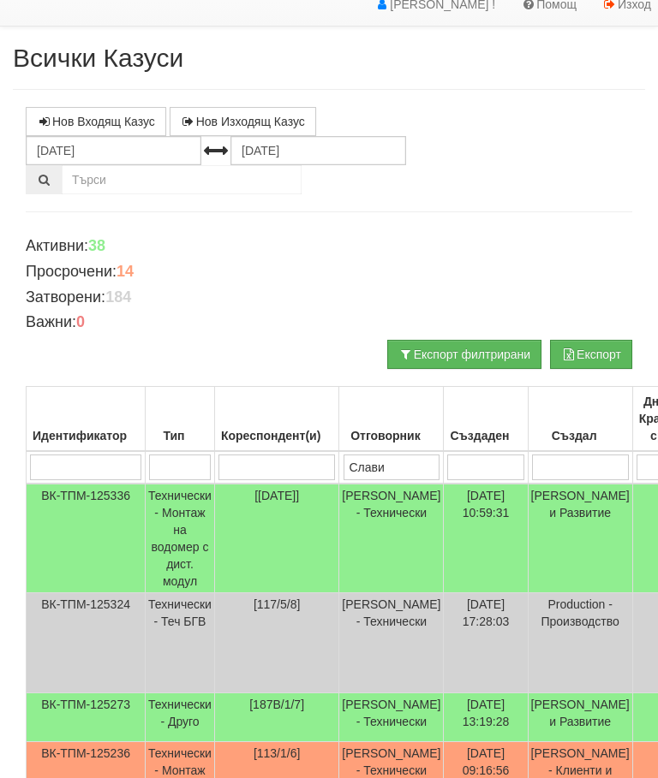
scroll to position [0, 0]
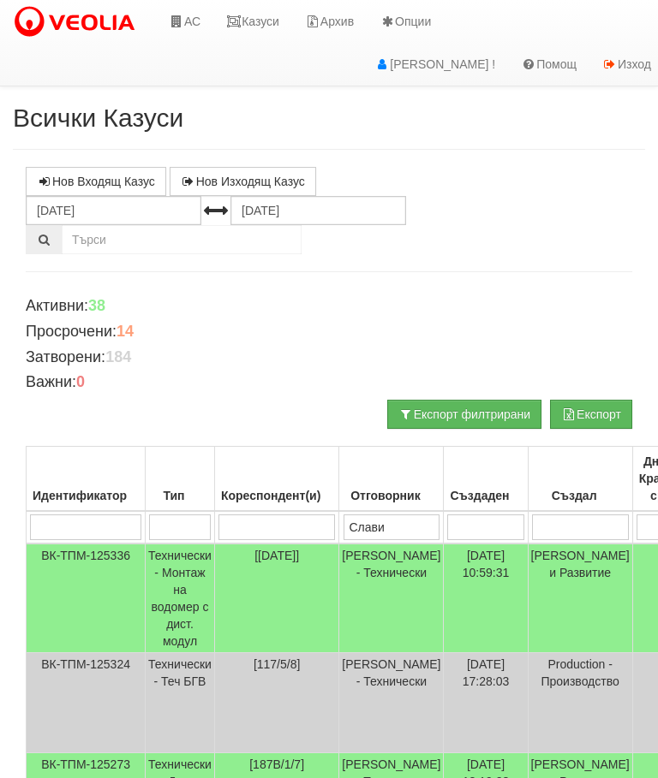
click at [254, 21] on link "Казуси" at bounding box center [252, 21] width 79 height 43
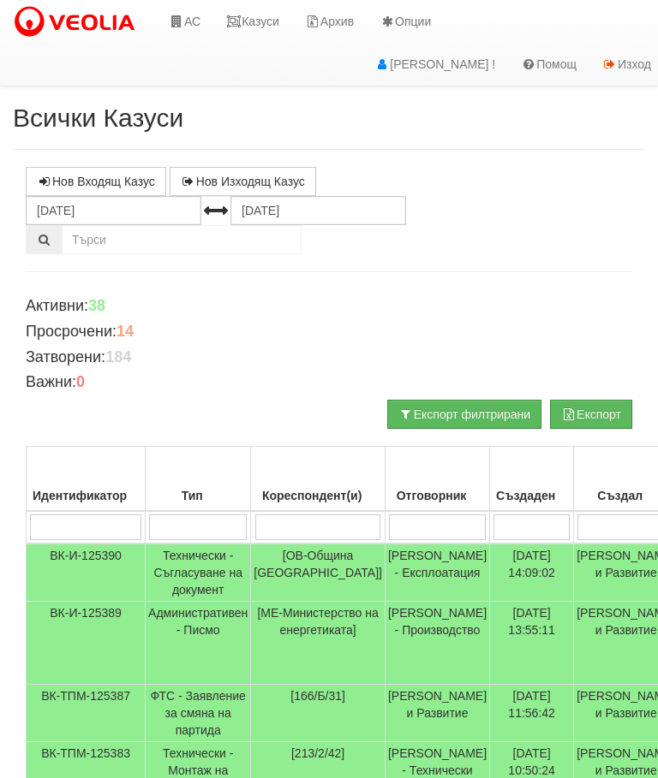
click at [278, 21] on link "Казуси" at bounding box center [252, 21] width 79 height 43
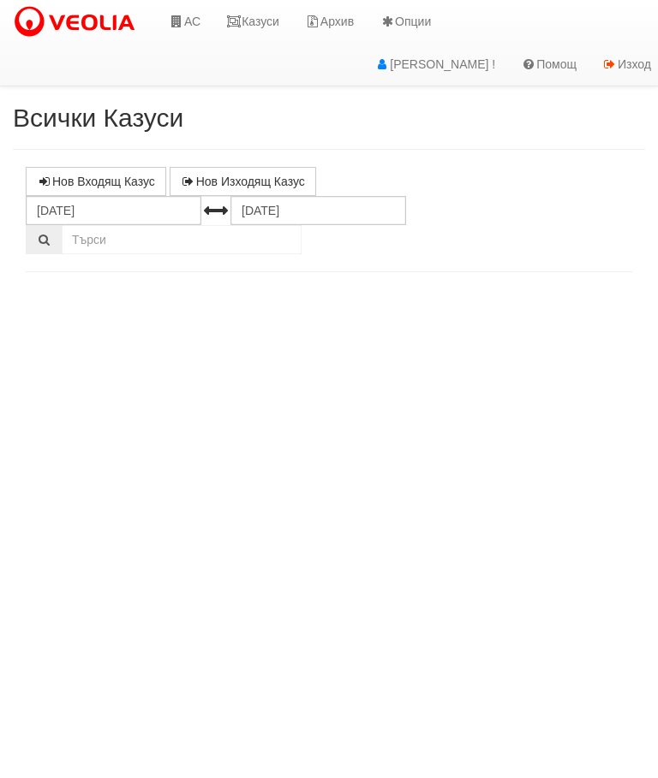
select select "10"
select select "1"
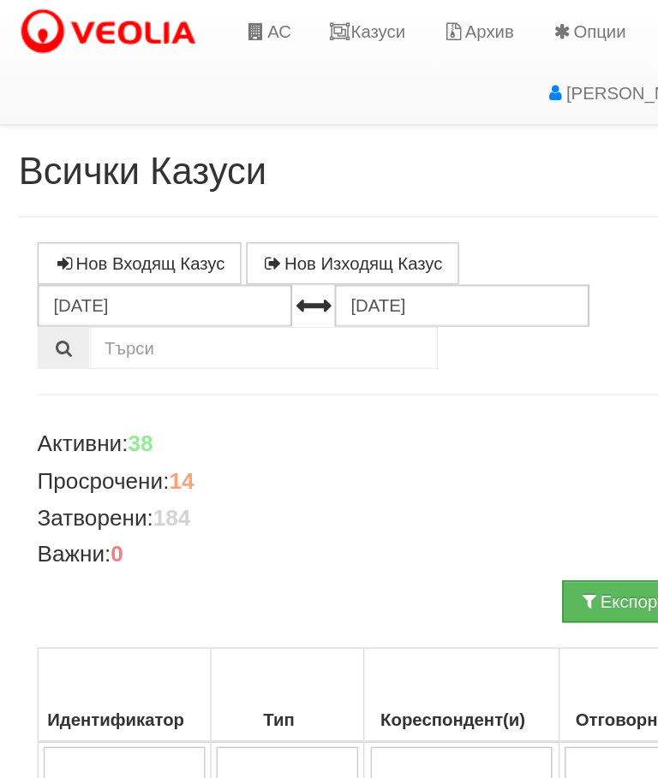
click at [267, 20] on link "Казуси" at bounding box center [252, 21] width 79 height 43
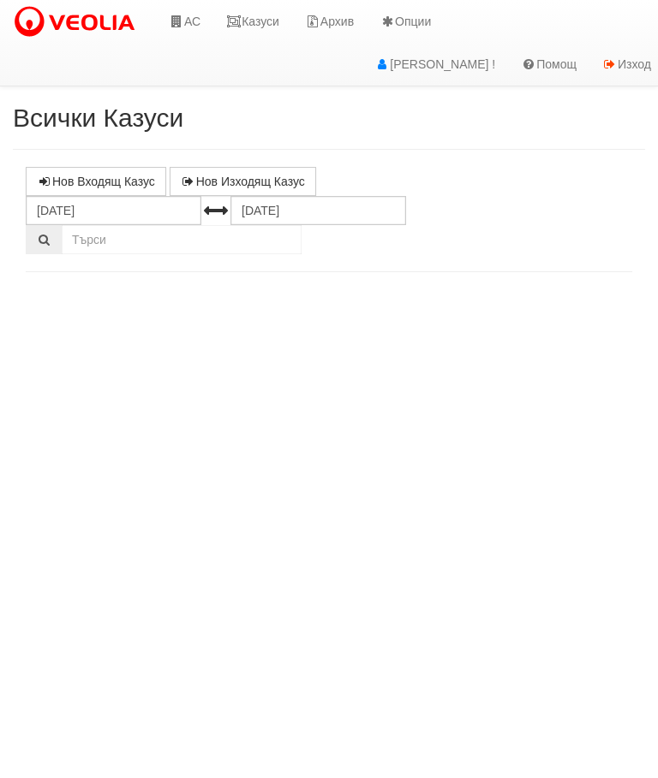
select select "10"
select select "1"
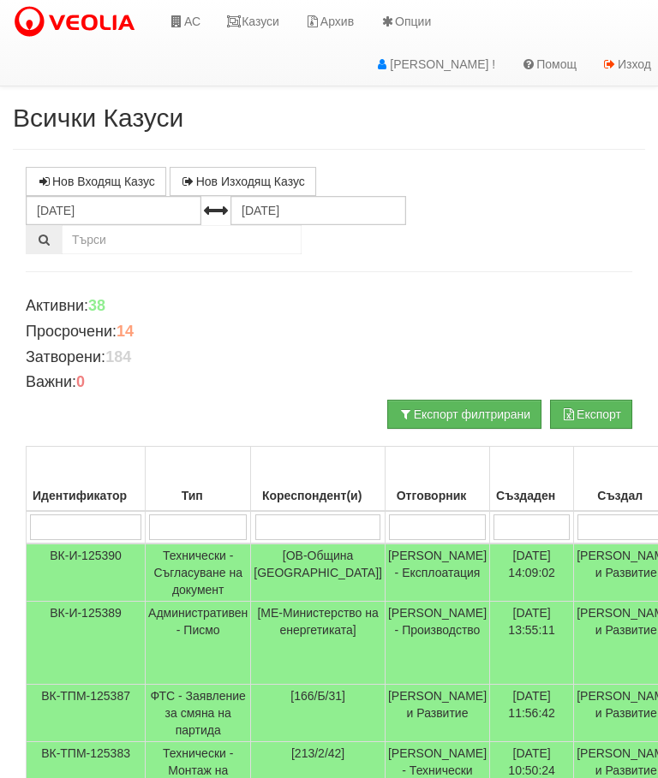
click at [259, 20] on link "Казуси" at bounding box center [252, 21] width 79 height 43
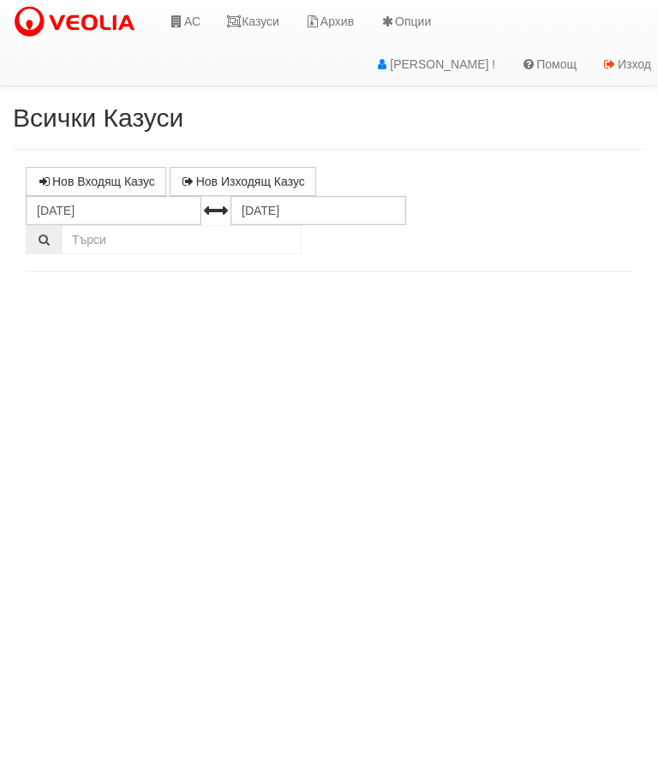
select select "10"
select select "1"
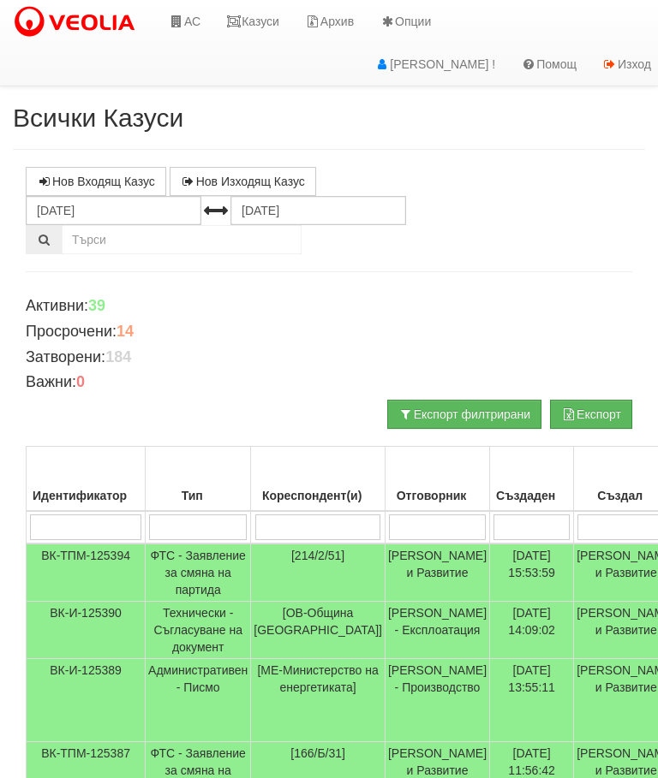
click at [260, 16] on link "Казуси" at bounding box center [252, 21] width 79 height 43
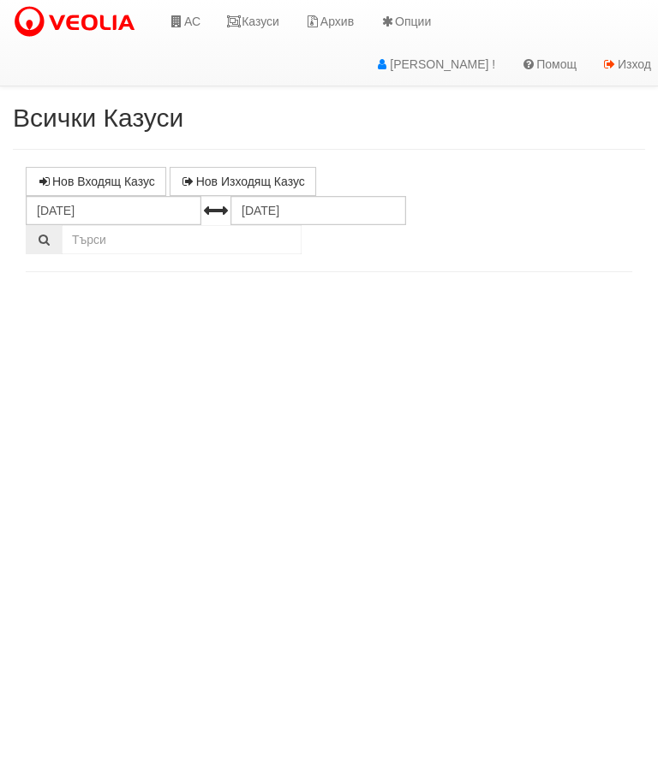
select select "10"
select select "1"
